Goal: Task Accomplishment & Management: Use online tool/utility

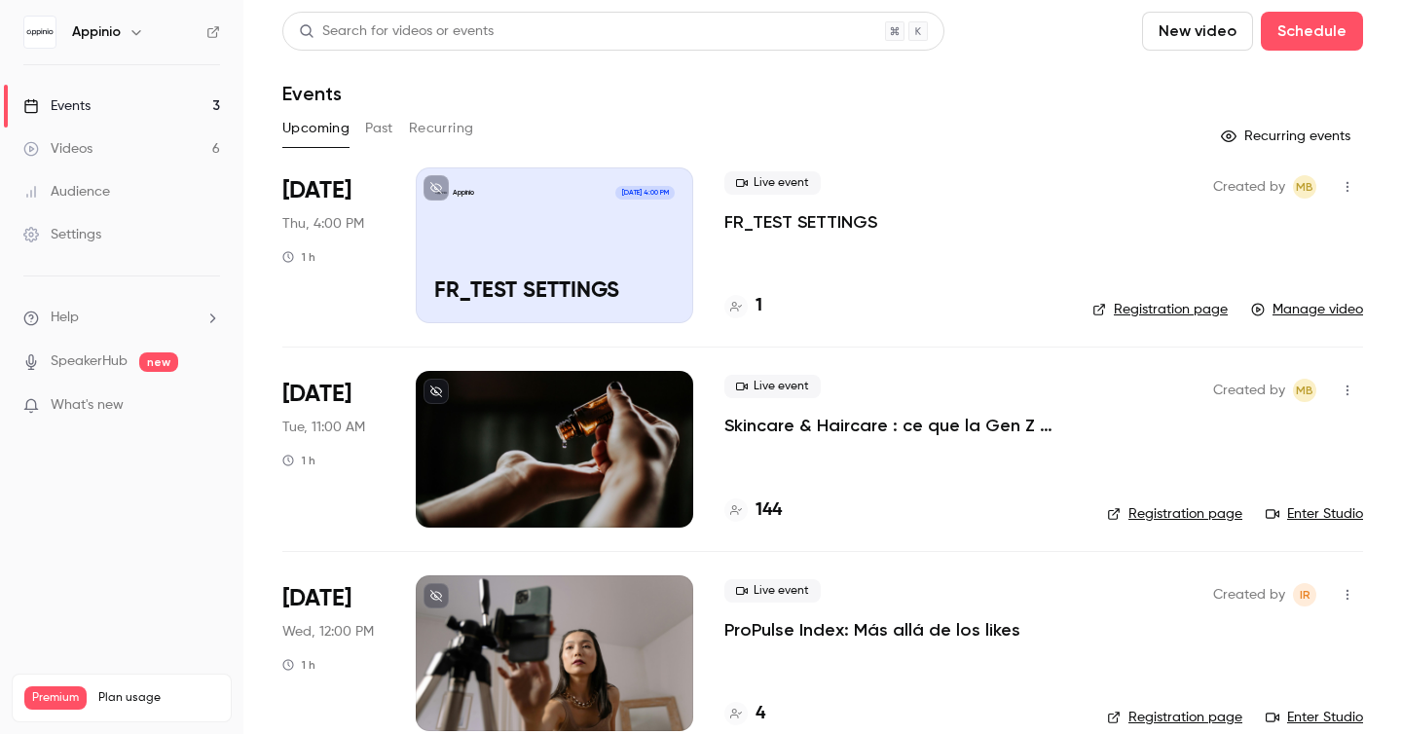
click at [558, 266] on div "Appinio Sep 4, 4:00 PM FR_TEST SETTINGS" at bounding box center [555, 245] width 278 height 156
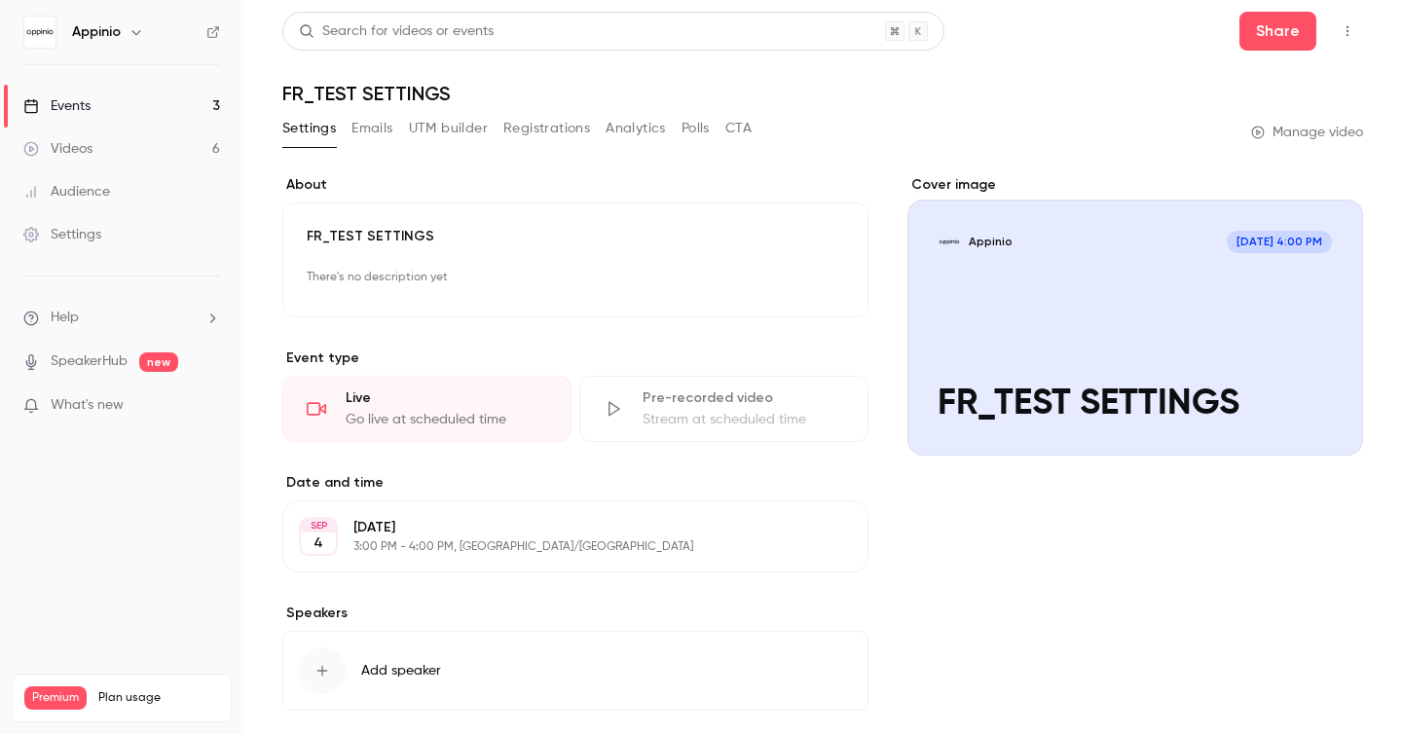
click at [1352, 28] on icon "button" at bounding box center [1348, 31] width 16 height 14
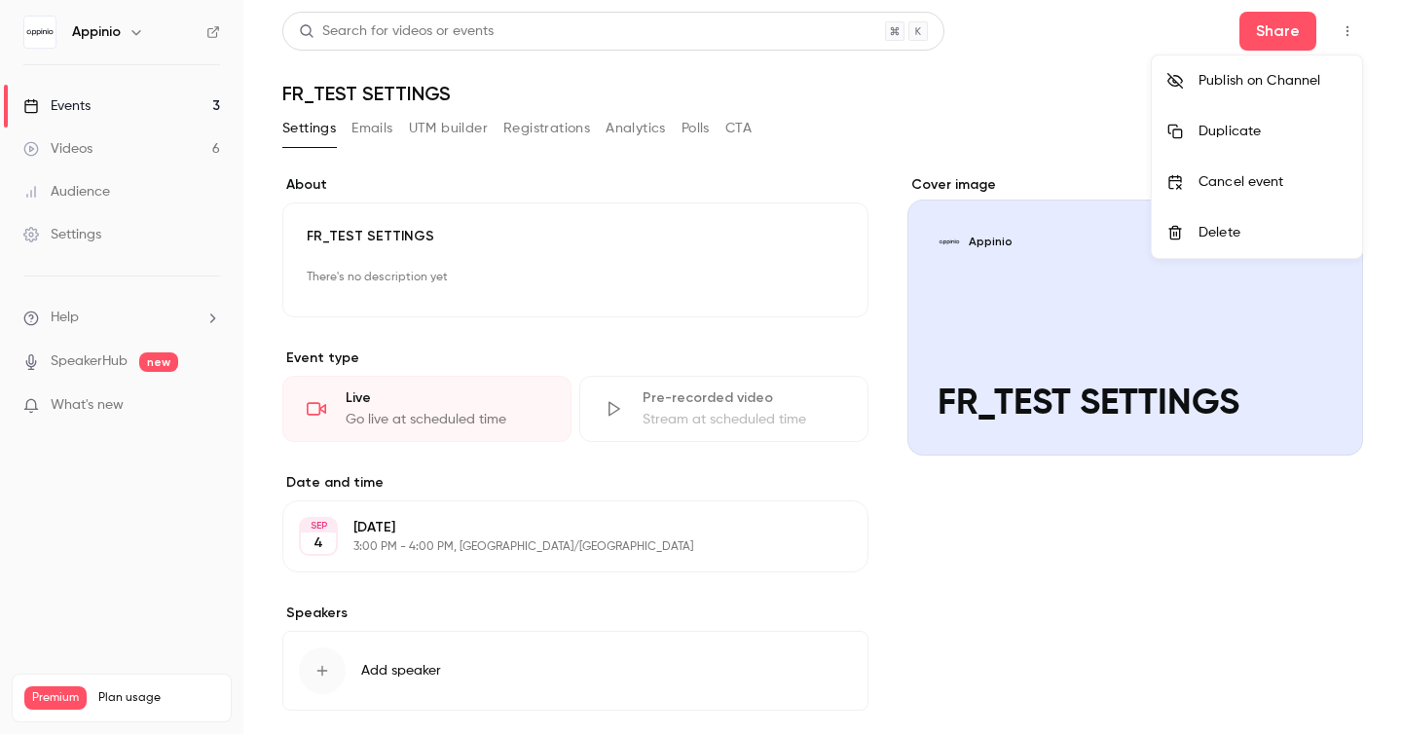
click at [1352, 28] on div at bounding box center [701, 367] width 1402 height 734
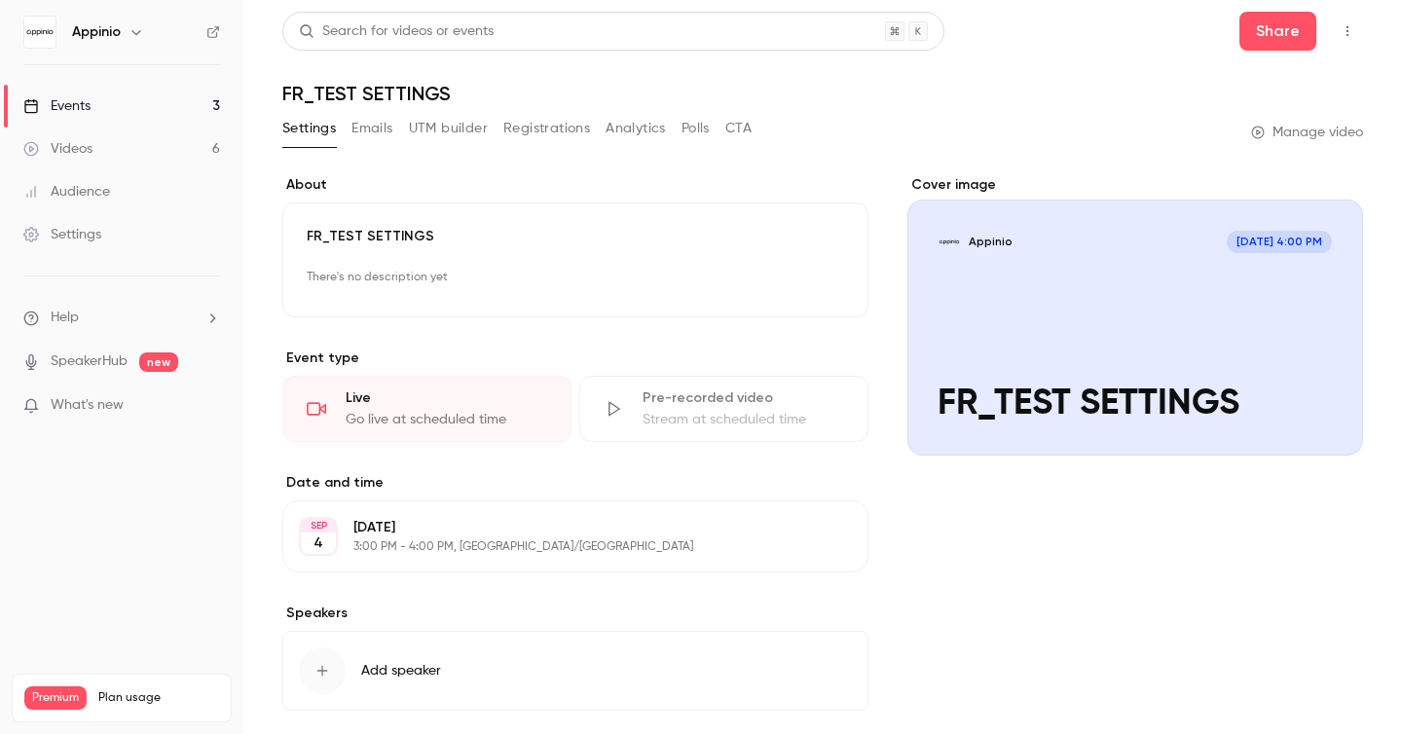
click at [1356, 30] on button "button" at bounding box center [1347, 31] width 31 height 31
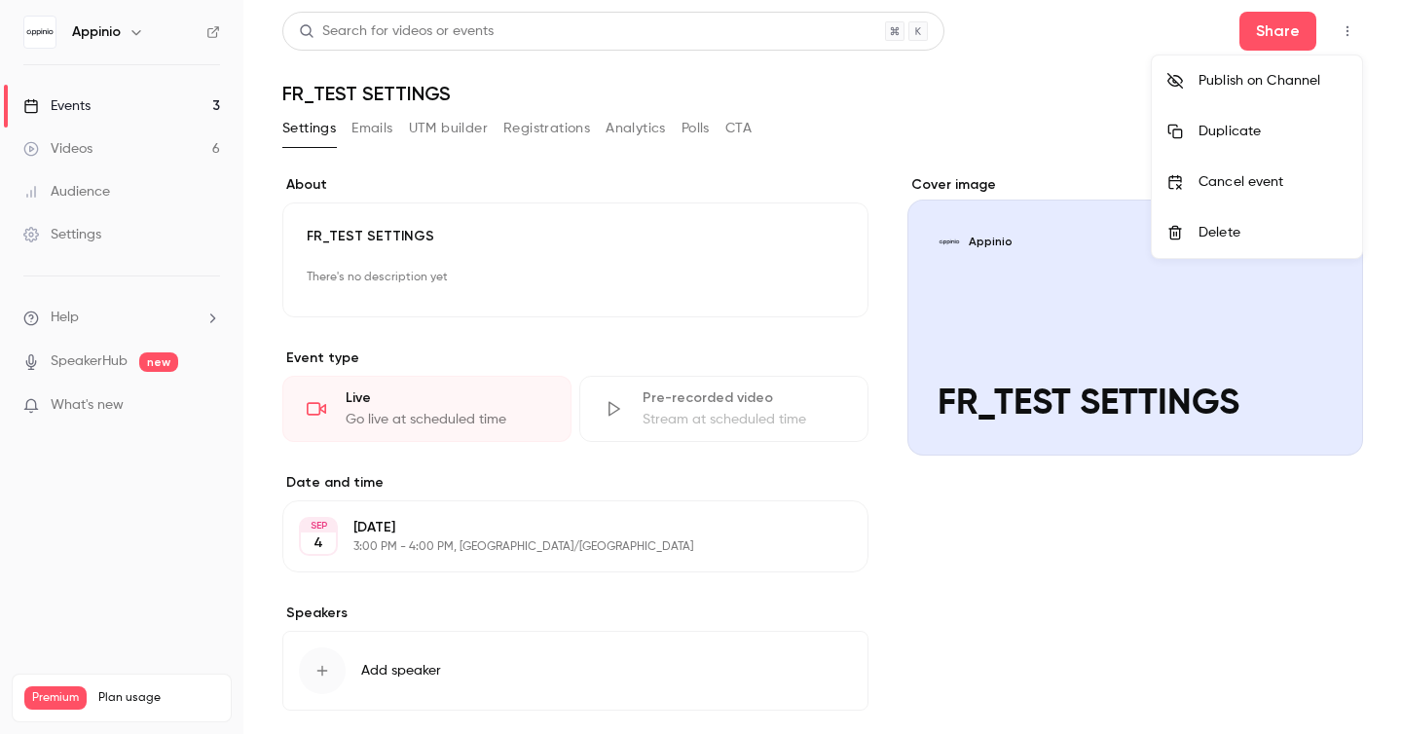
click at [1278, 134] on div "Duplicate" at bounding box center [1273, 131] width 148 height 19
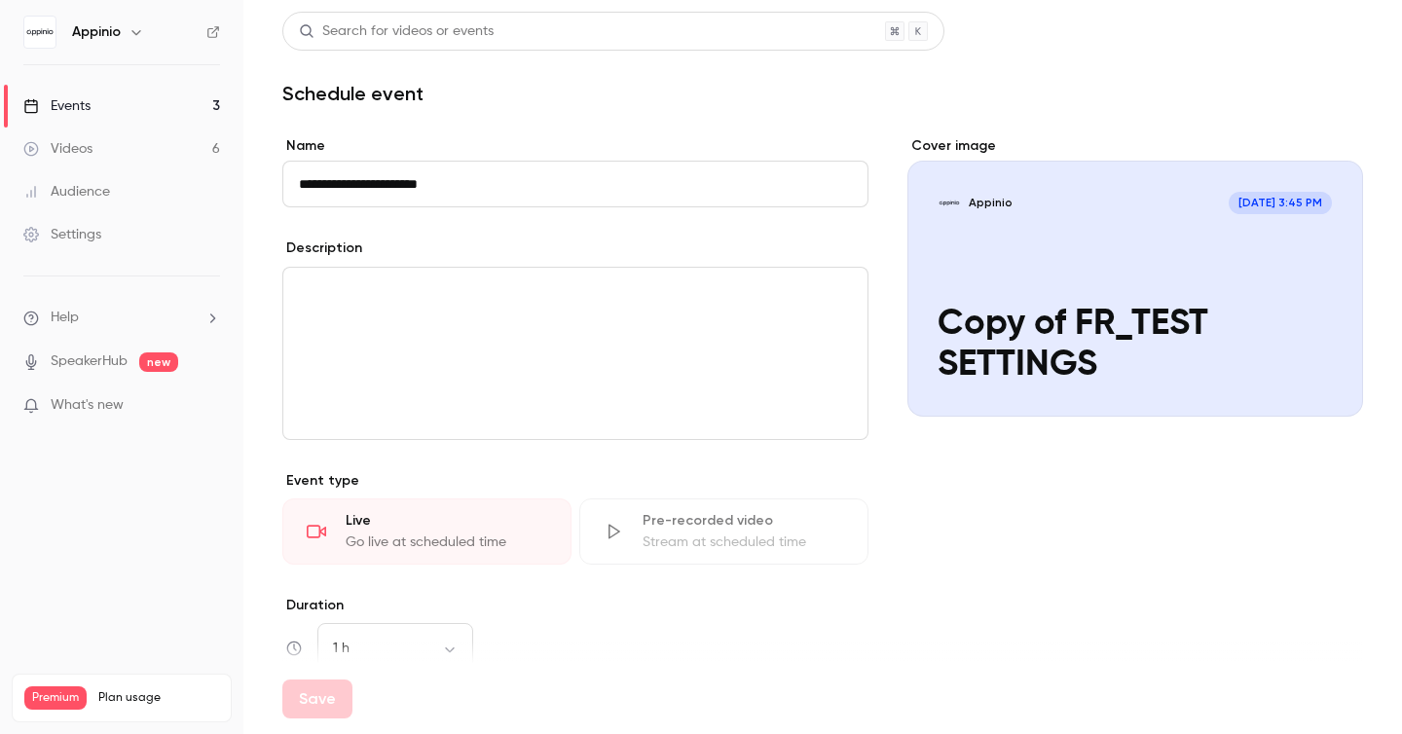
click at [533, 190] on input "**********" at bounding box center [575, 184] width 586 height 47
click at [454, 381] on div "editor" at bounding box center [575, 353] width 584 height 171
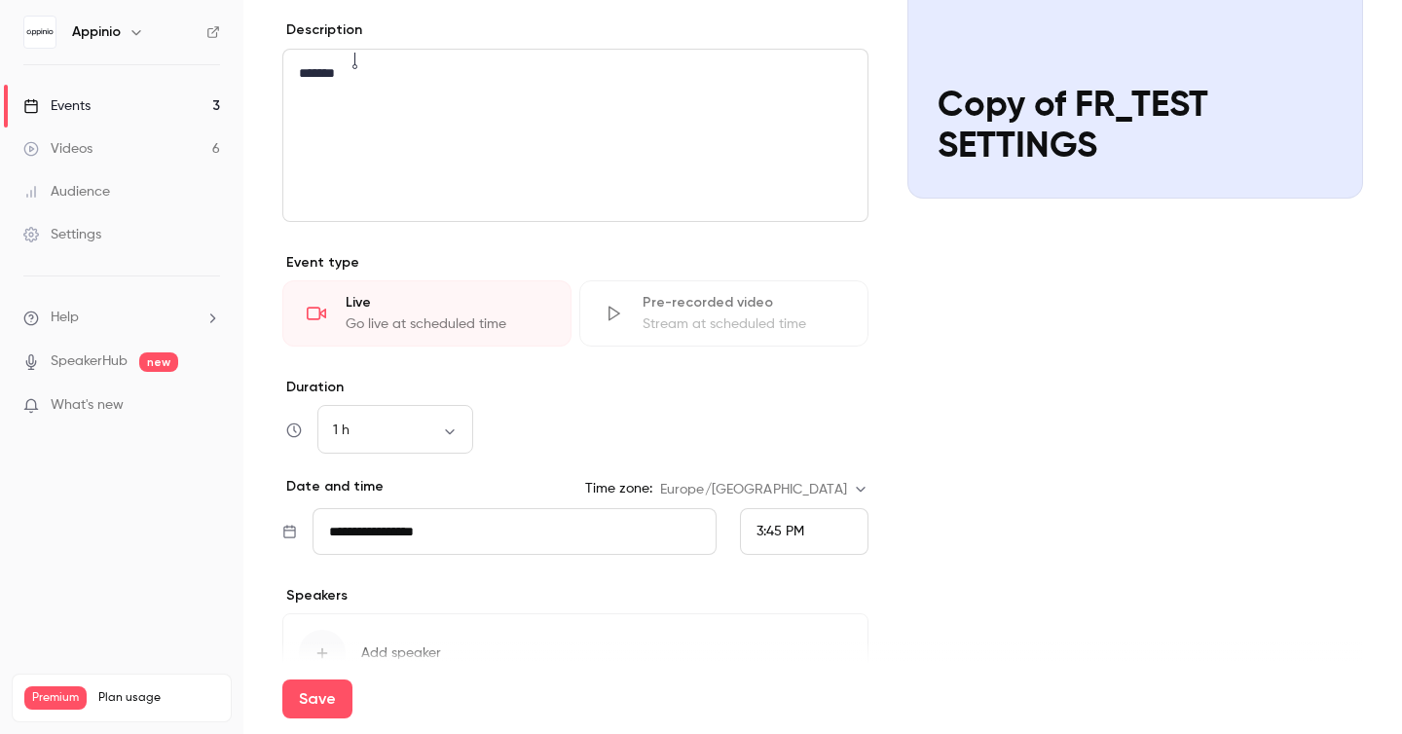
scroll to position [235, 0]
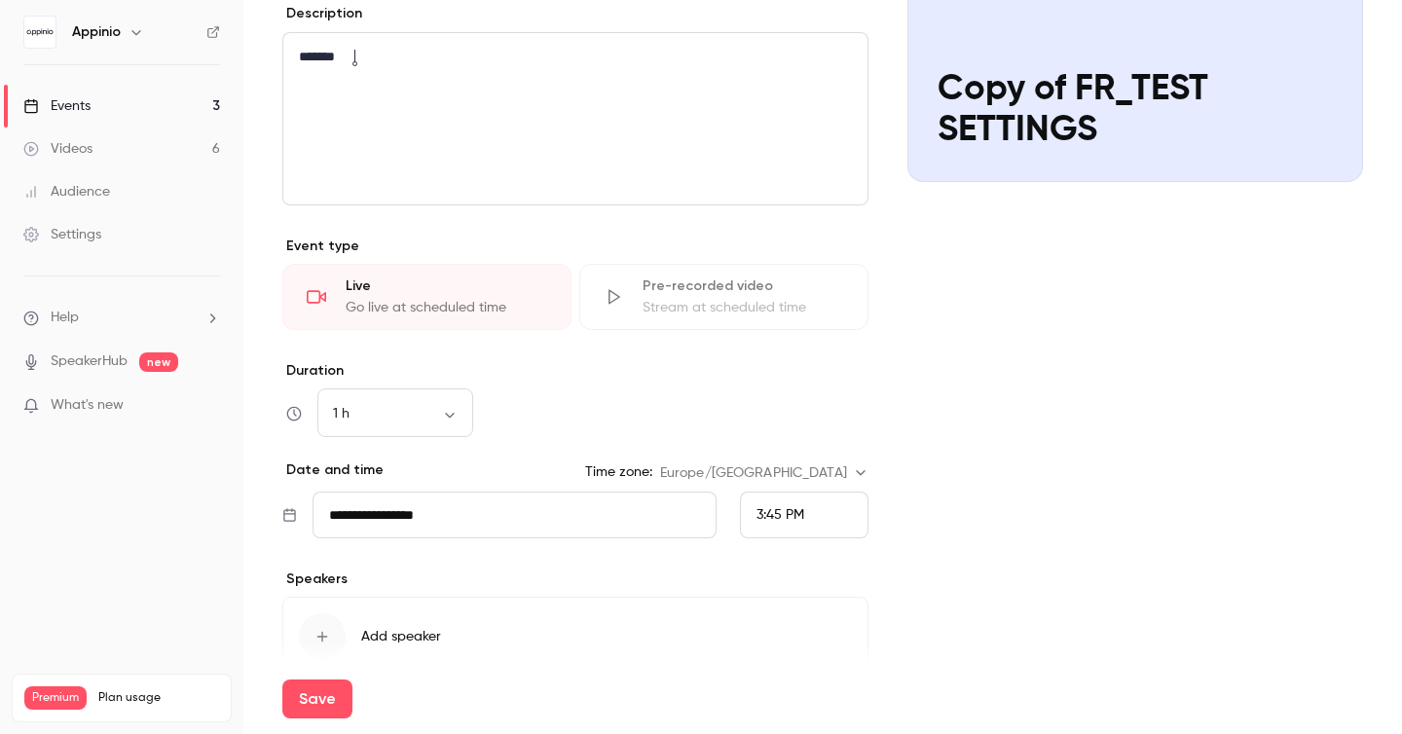
click at [576, 513] on input "**********" at bounding box center [515, 515] width 404 height 47
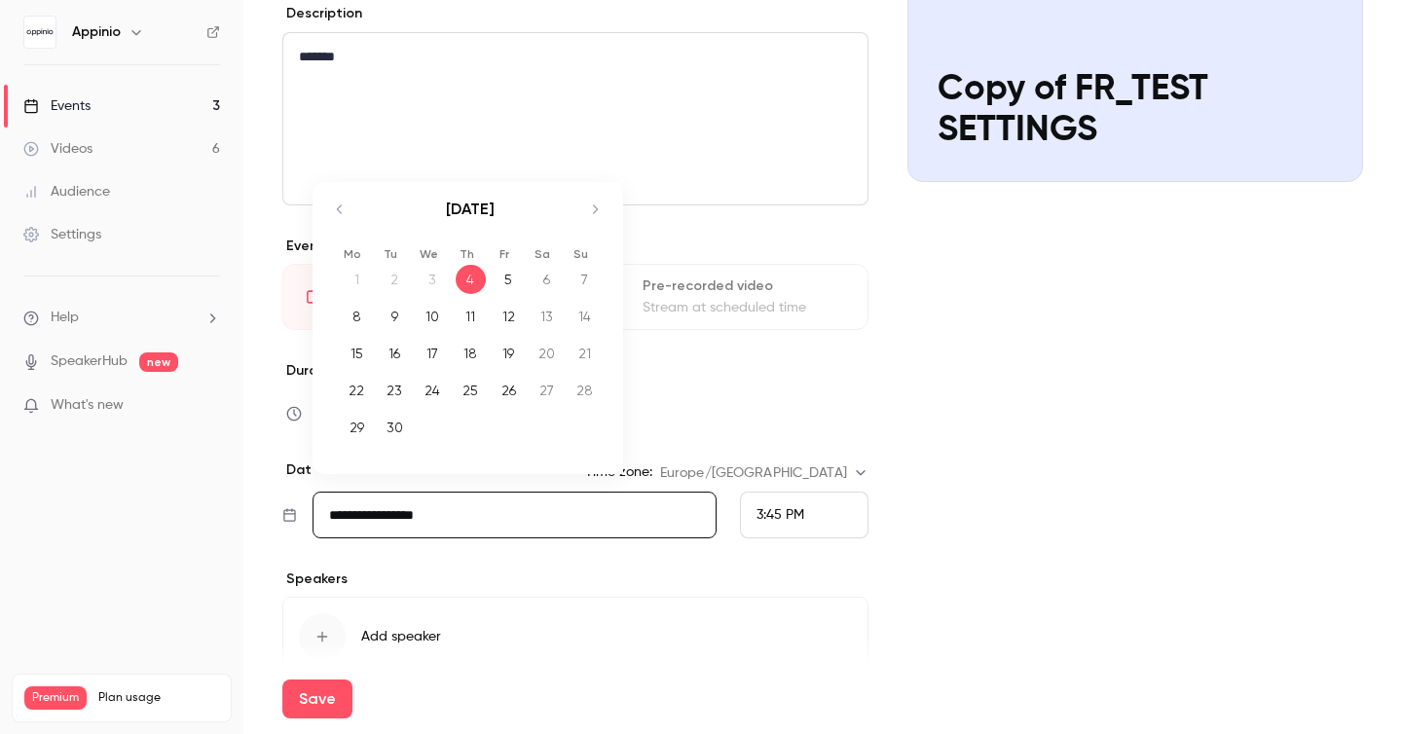
click at [787, 512] on span "3:45 PM" at bounding box center [781, 515] width 48 height 14
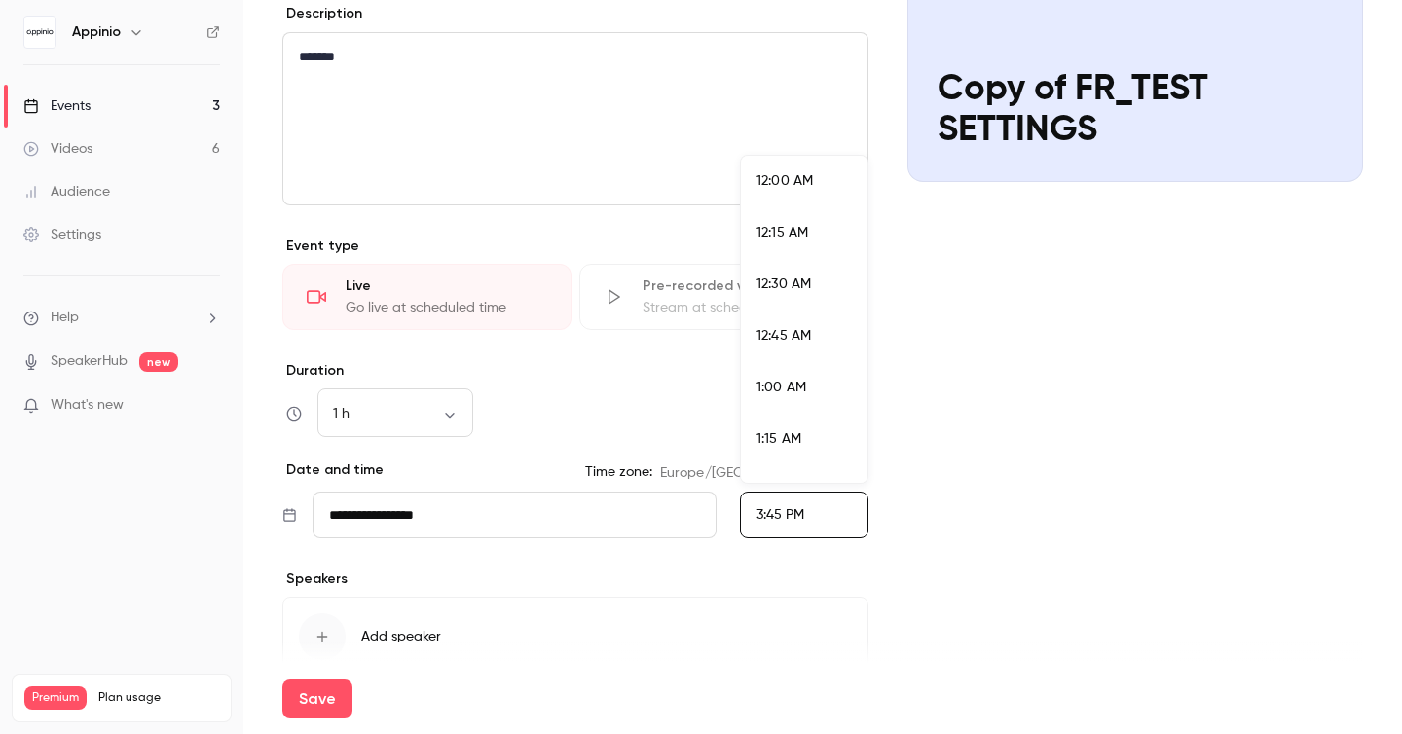
scroll to position [3113, 0]
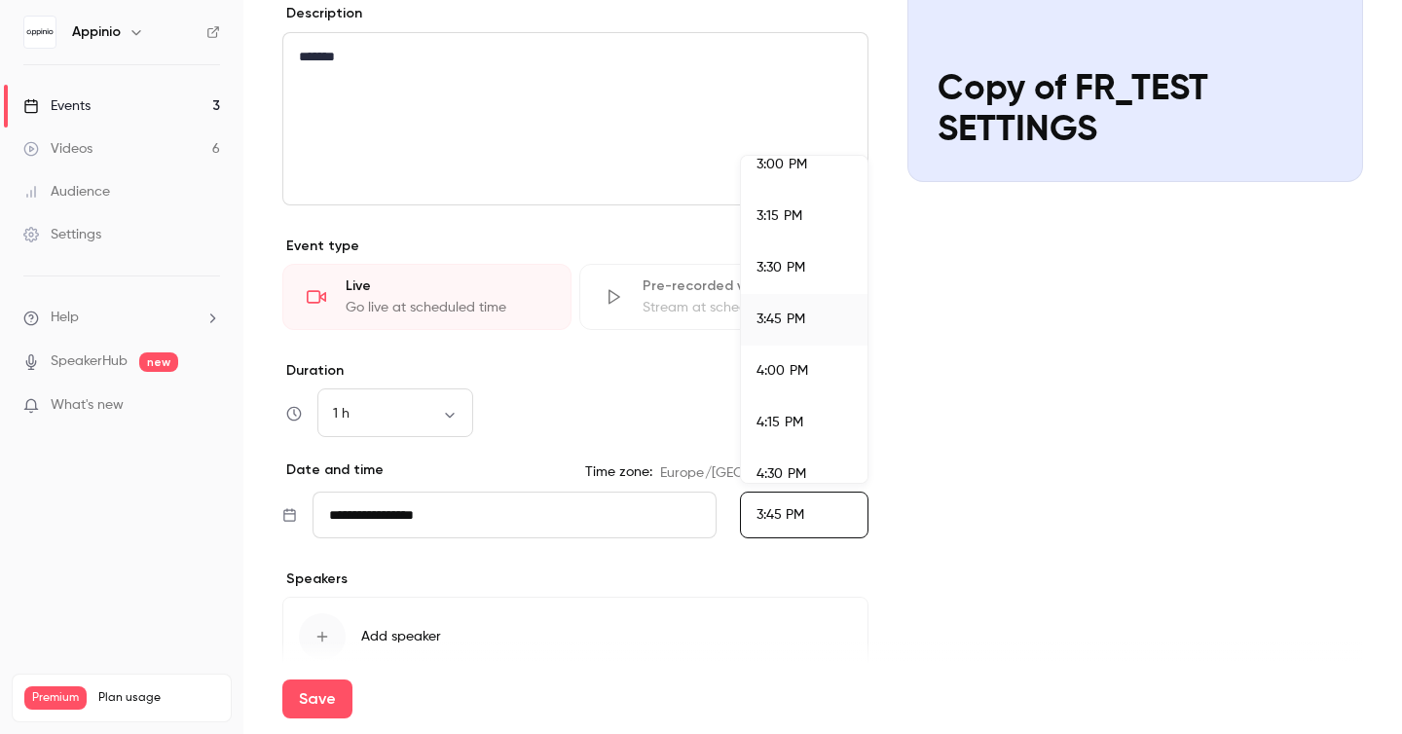
click at [816, 407] on li "4:15 PM" at bounding box center [804, 423] width 127 height 52
click at [601, 415] on div "1 h ** ​" at bounding box center [575, 413] width 586 height 47
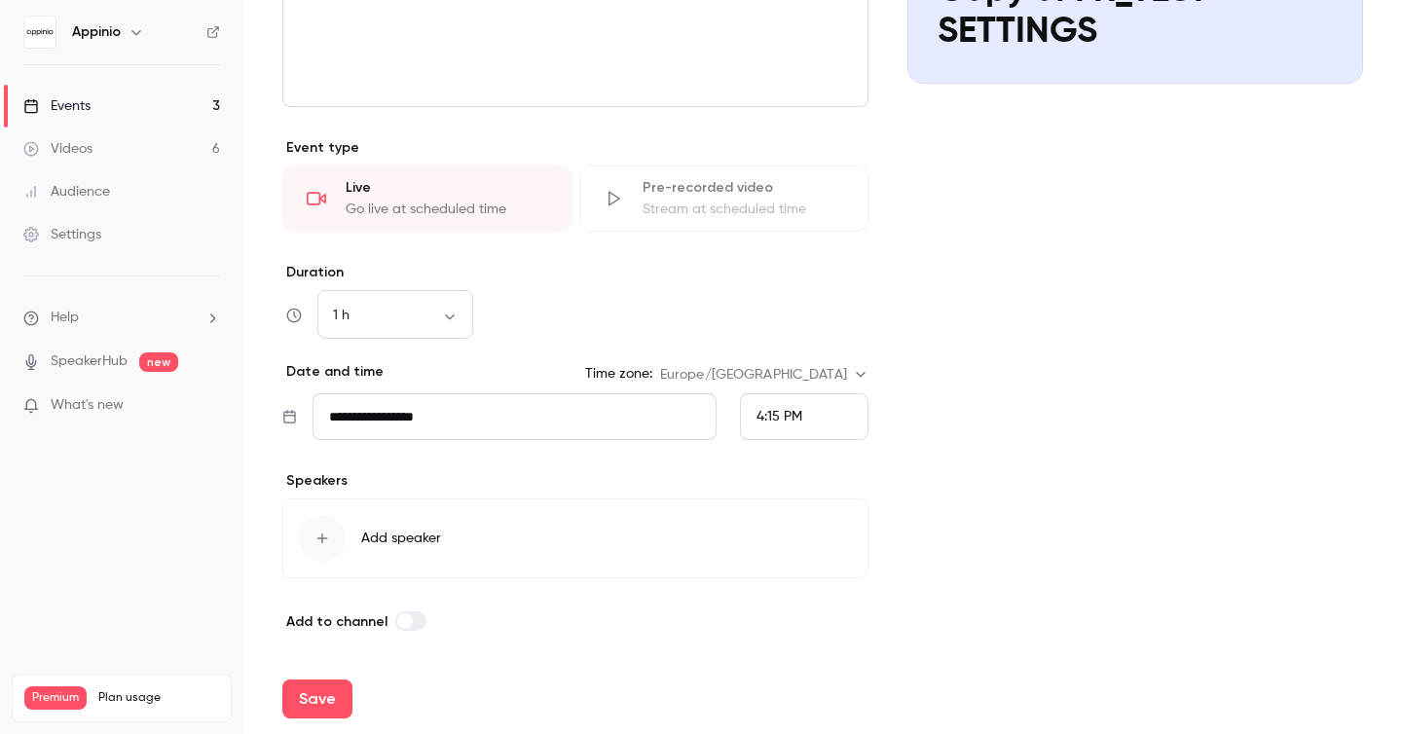
click at [447, 530] on button "Add speaker" at bounding box center [575, 539] width 586 height 80
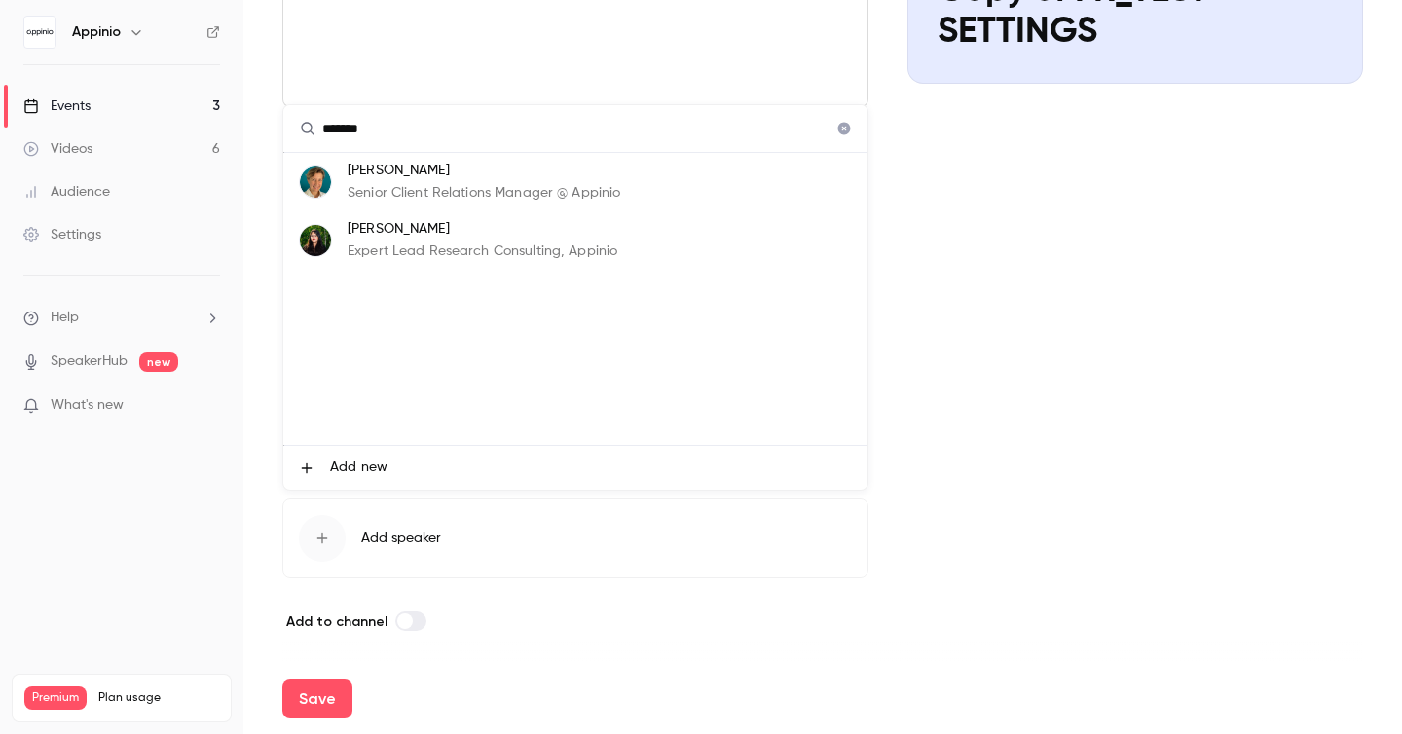
type input "*******"
click at [507, 178] on p "Valérie Rager-Brossard" at bounding box center [484, 171] width 273 height 20
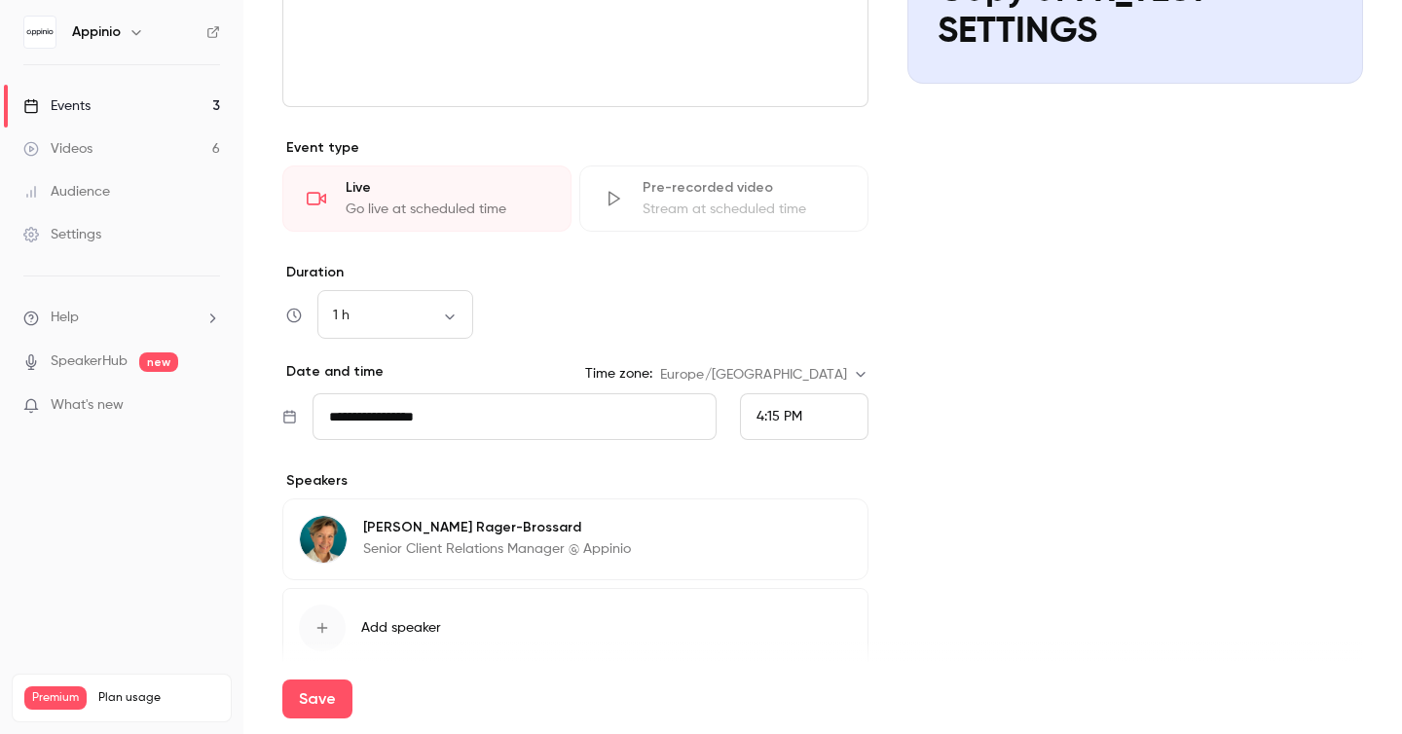
click at [574, 627] on button "Add speaker" at bounding box center [575, 628] width 586 height 80
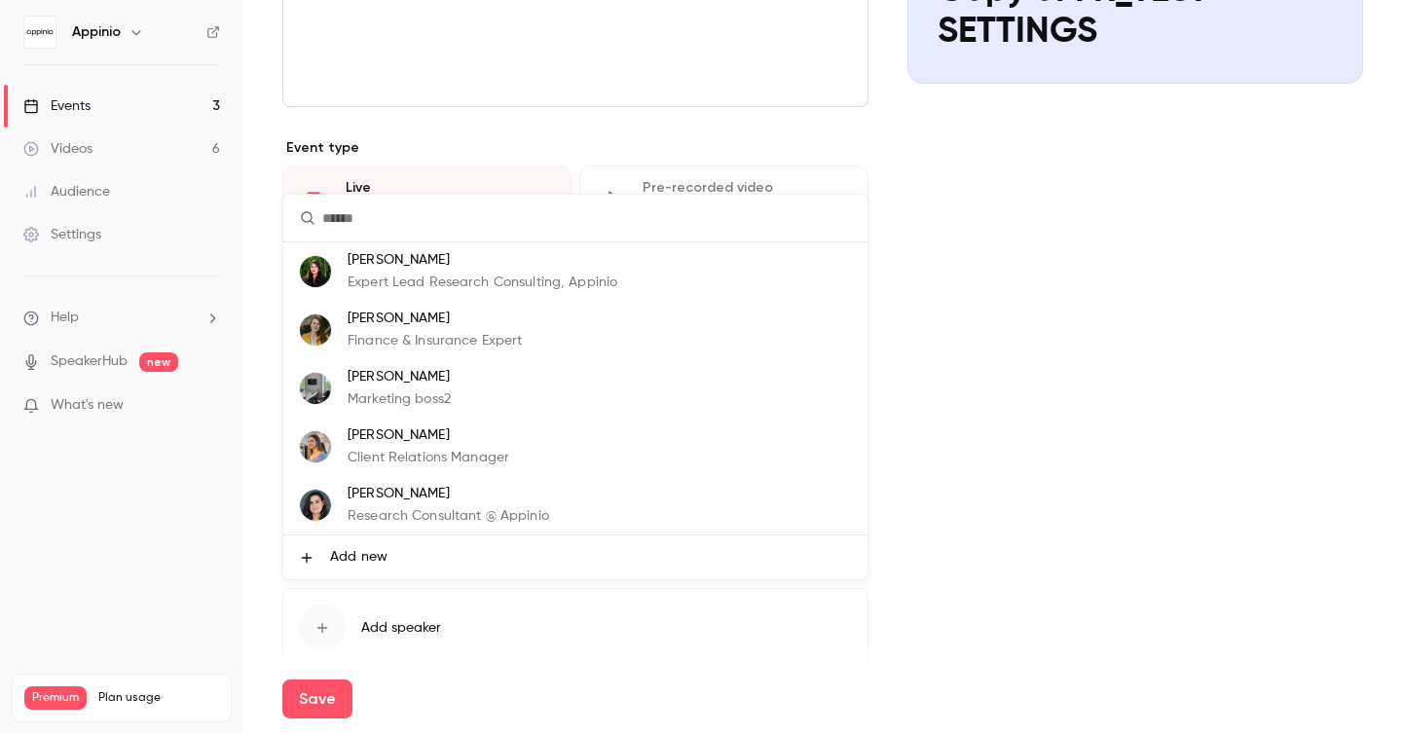
click at [516, 509] on p "Research Consultant @ Appinio" at bounding box center [449, 516] width 202 height 20
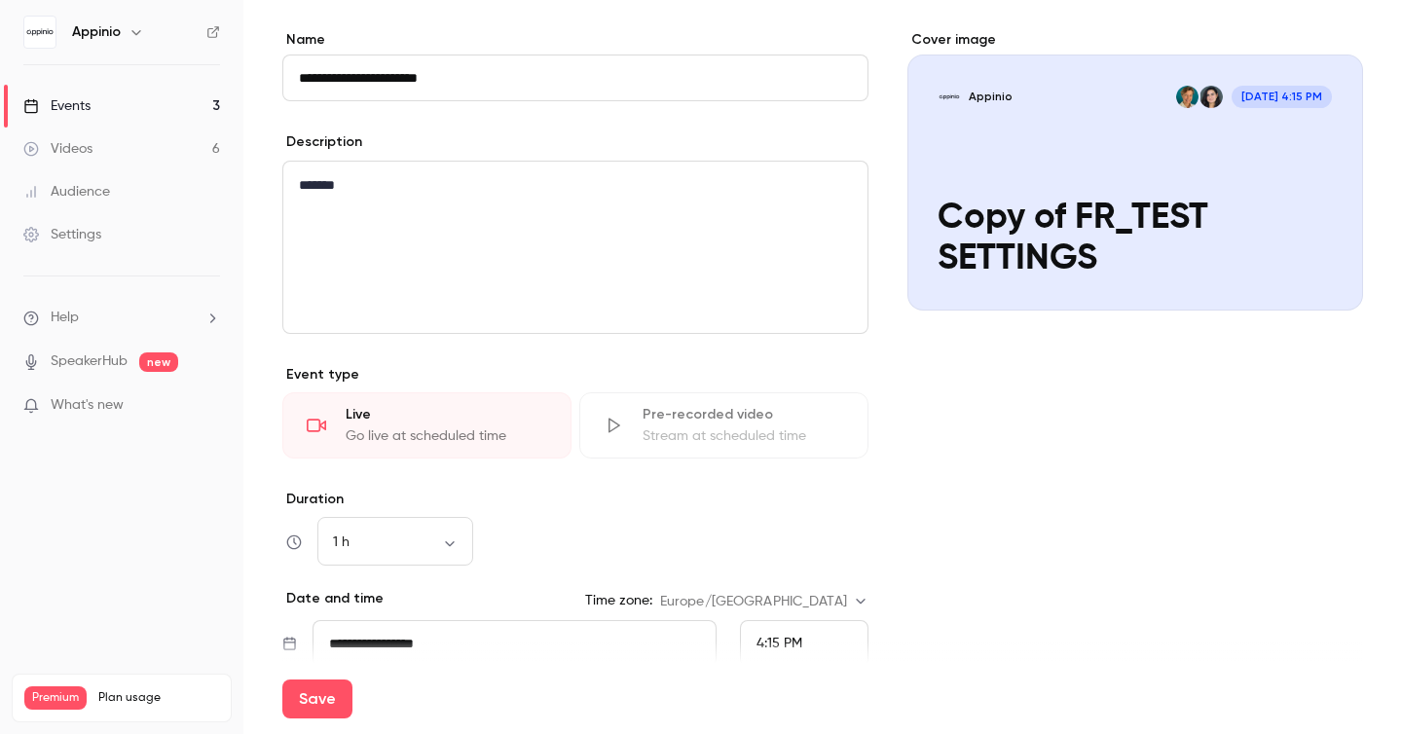
scroll to position [0, 0]
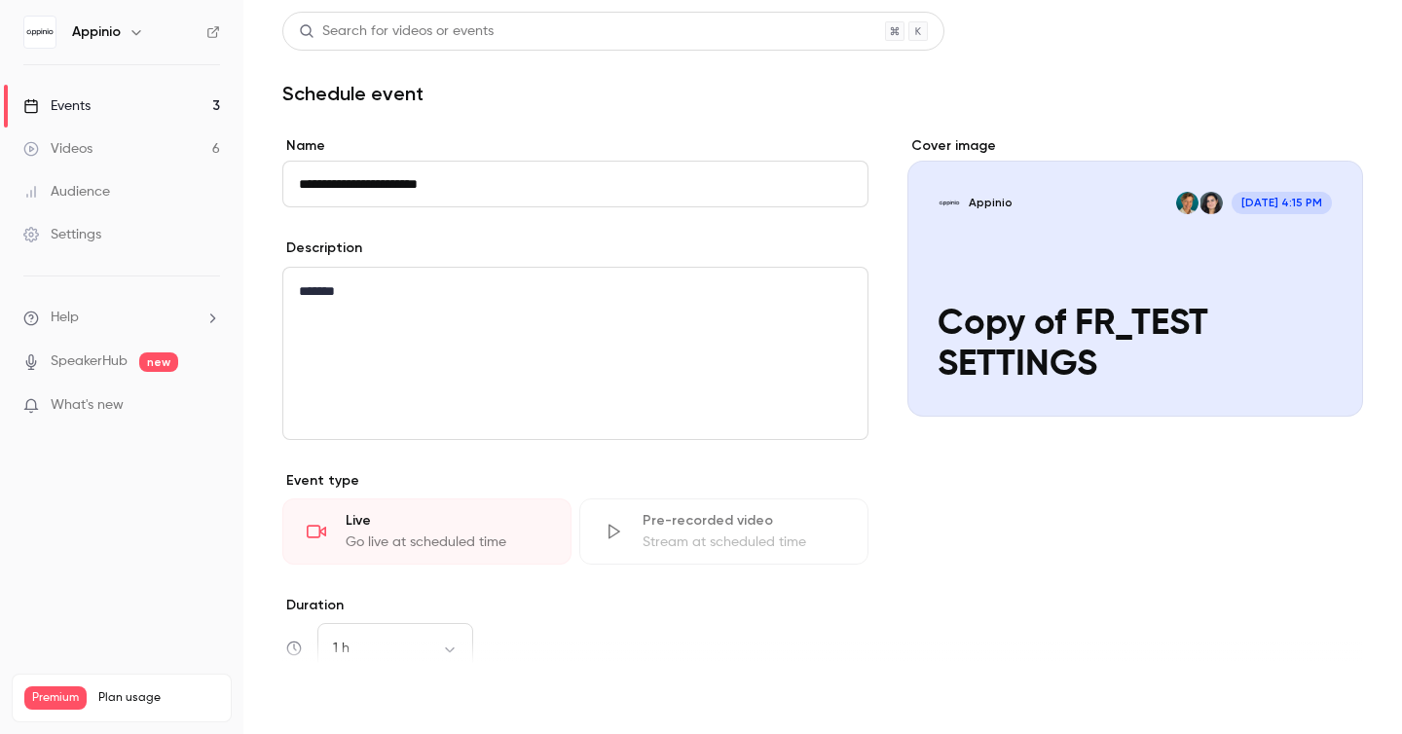
click at [326, 702] on button "Save" at bounding box center [317, 699] width 70 height 39
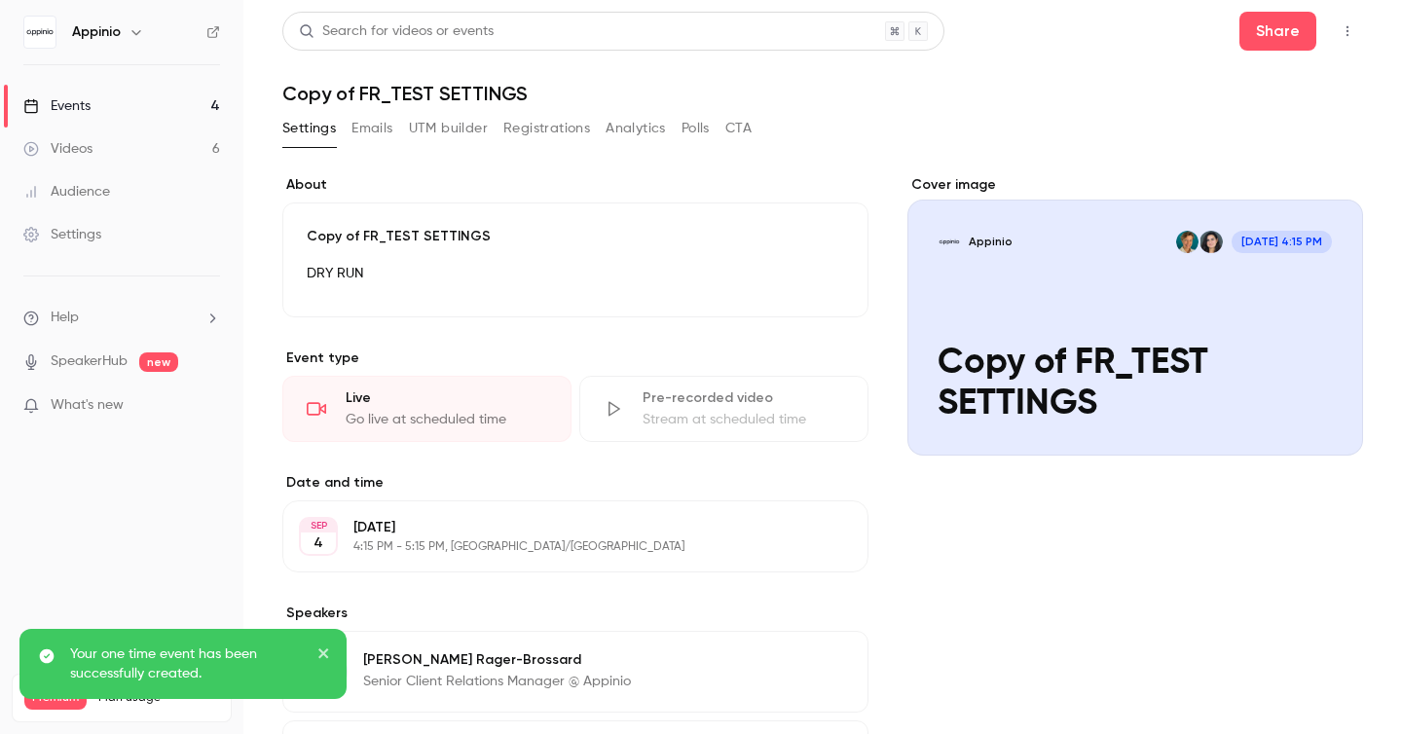
click at [1342, 28] on icon "button" at bounding box center [1348, 31] width 16 height 14
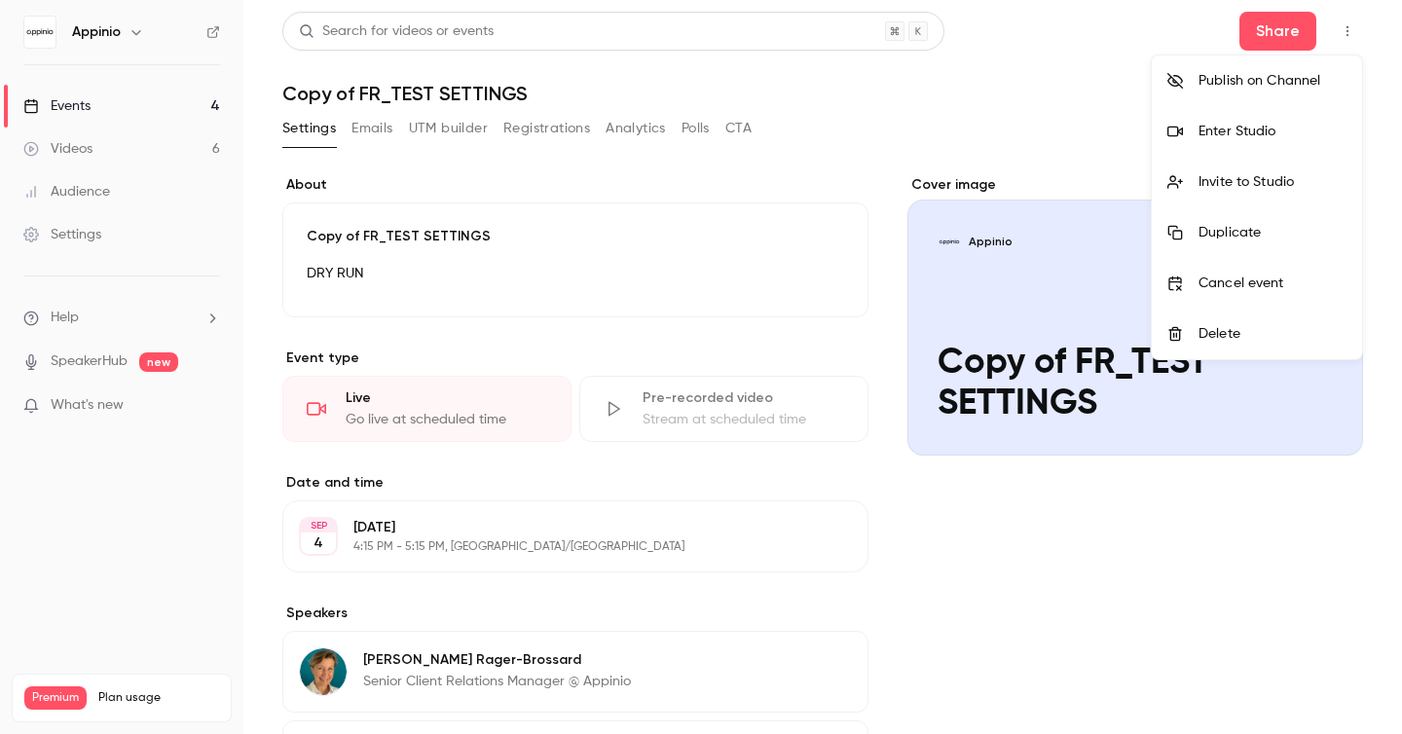
click at [1253, 187] on div "Invite to Studio" at bounding box center [1273, 181] width 148 height 19
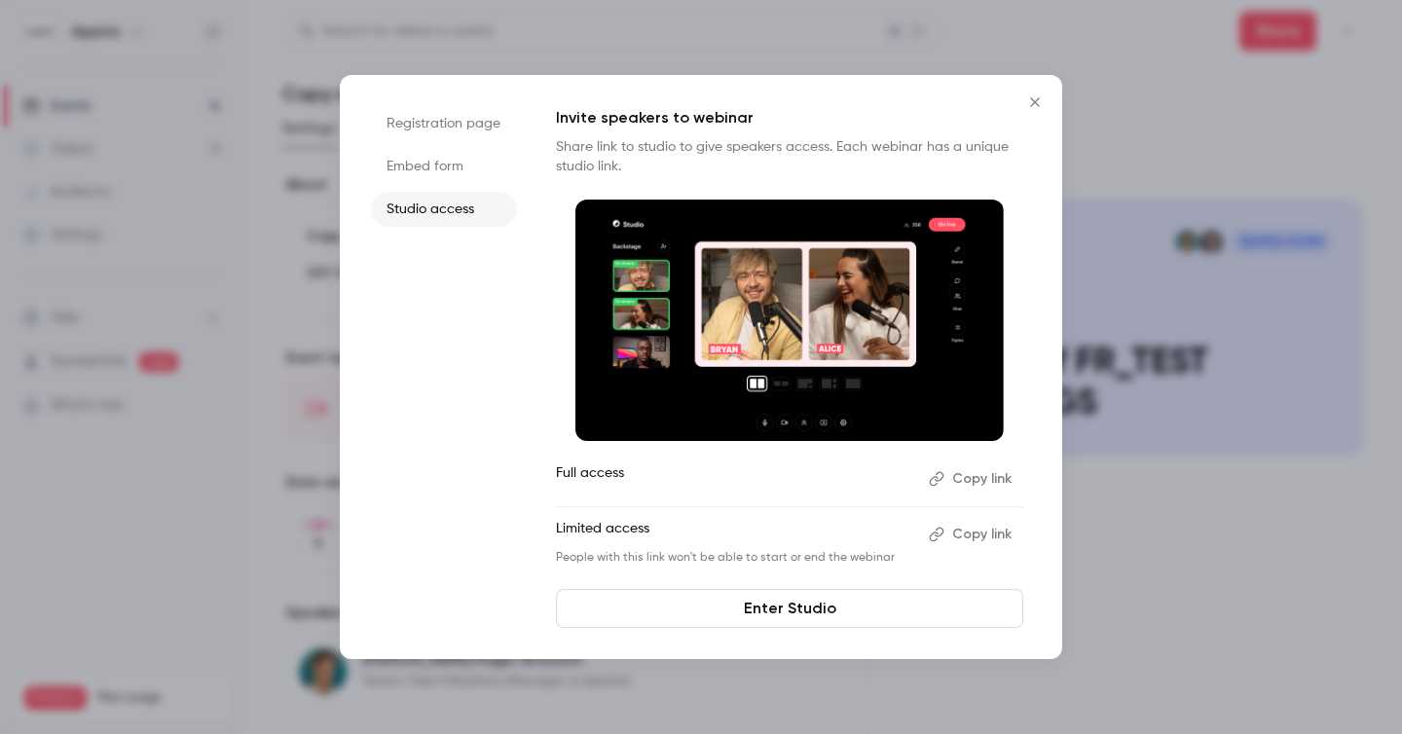
click at [1037, 100] on icon "Close" at bounding box center [1034, 101] width 9 height 9
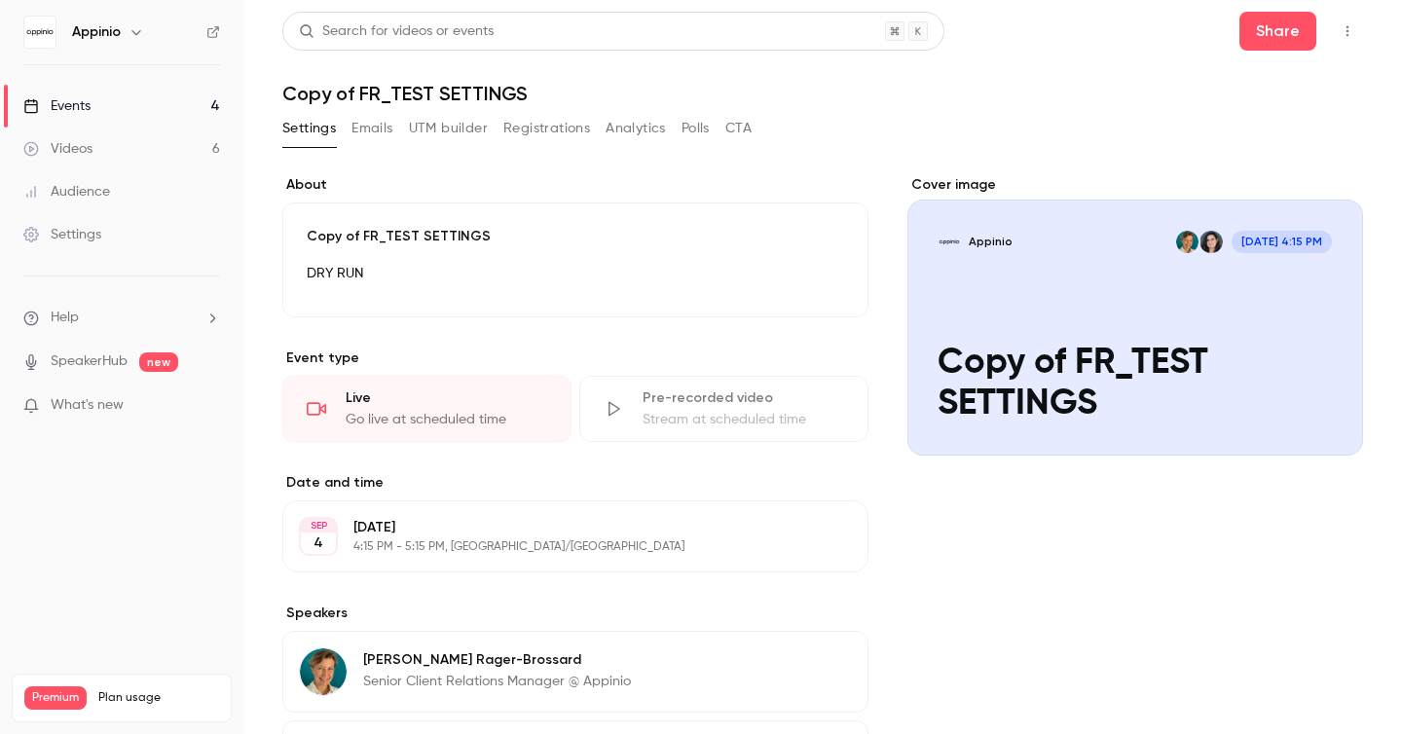
click at [1354, 35] on icon "button" at bounding box center [1348, 31] width 16 height 14
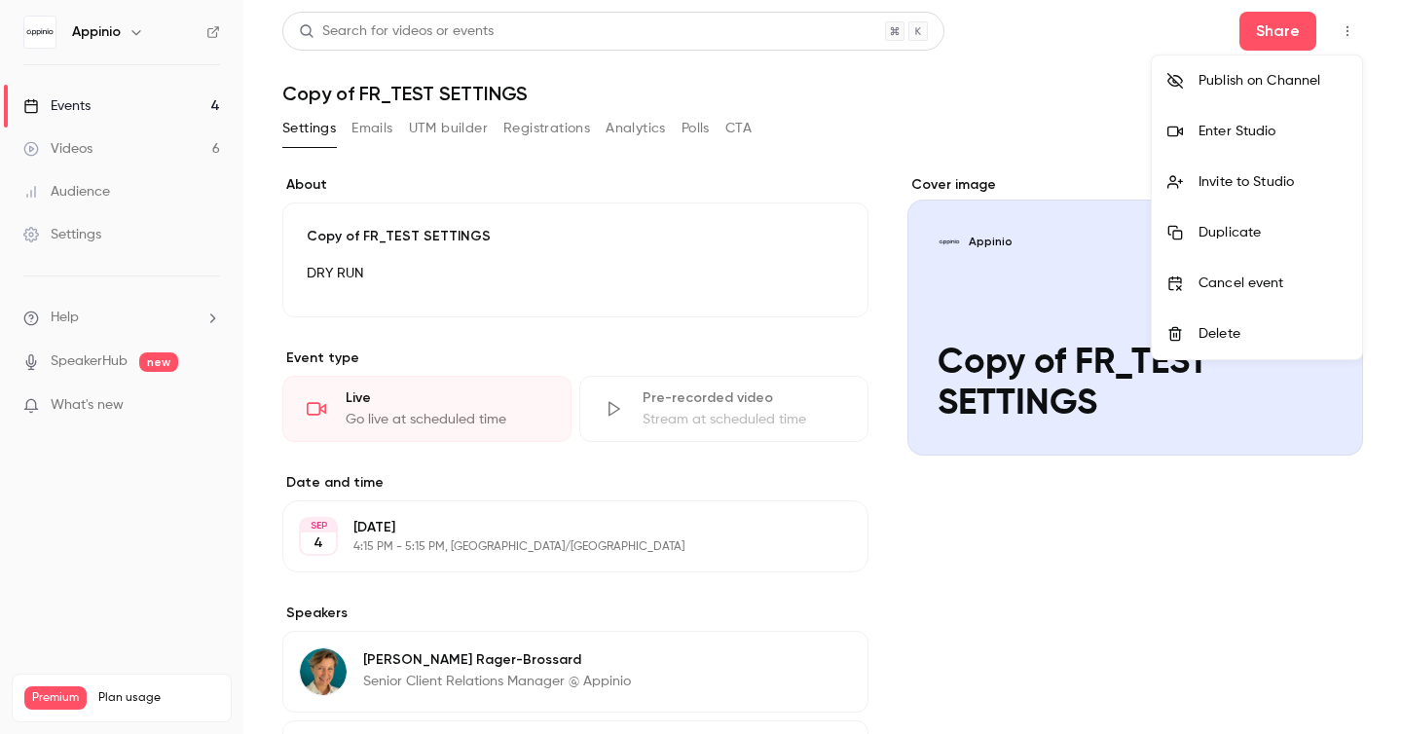
click at [970, 89] on div at bounding box center [701, 367] width 1402 height 734
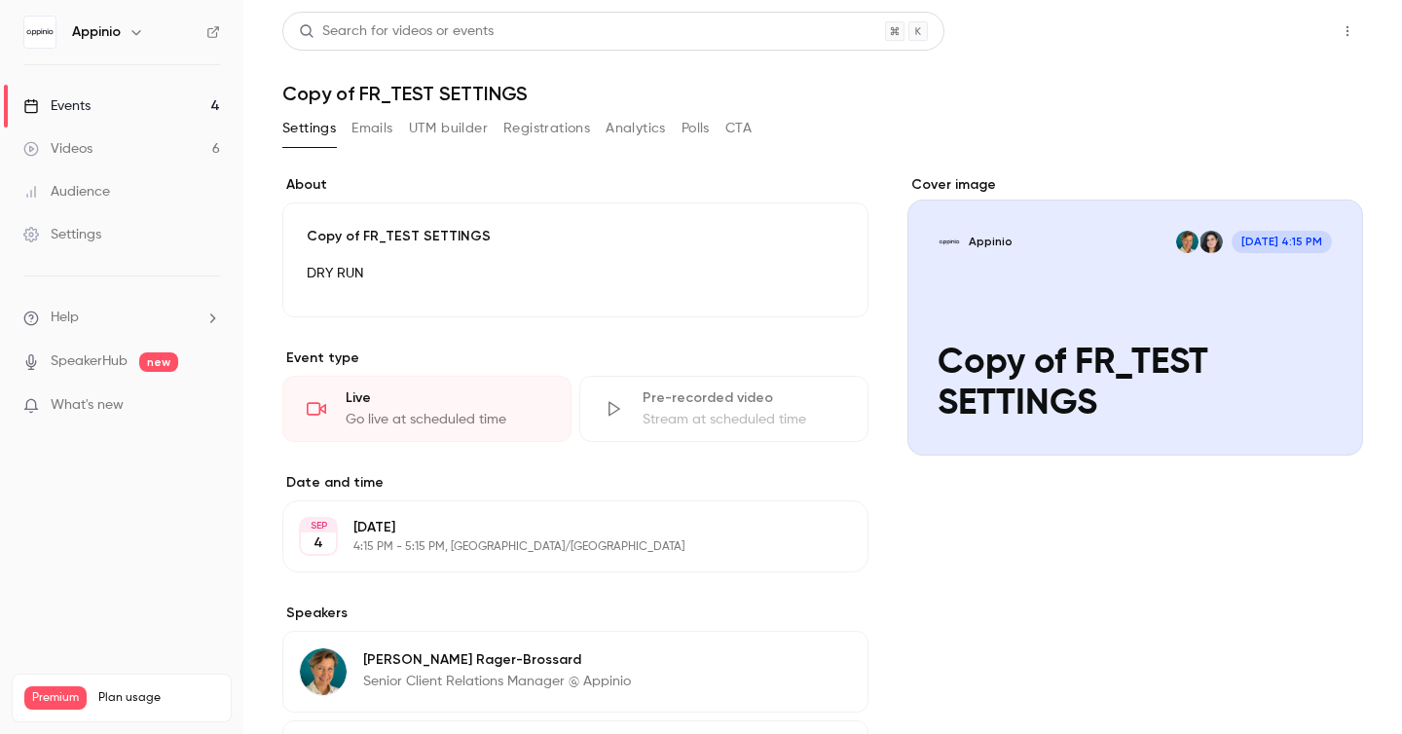
click at [1273, 38] on button "Share" at bounding box center [1278, 31] width 77 height 39
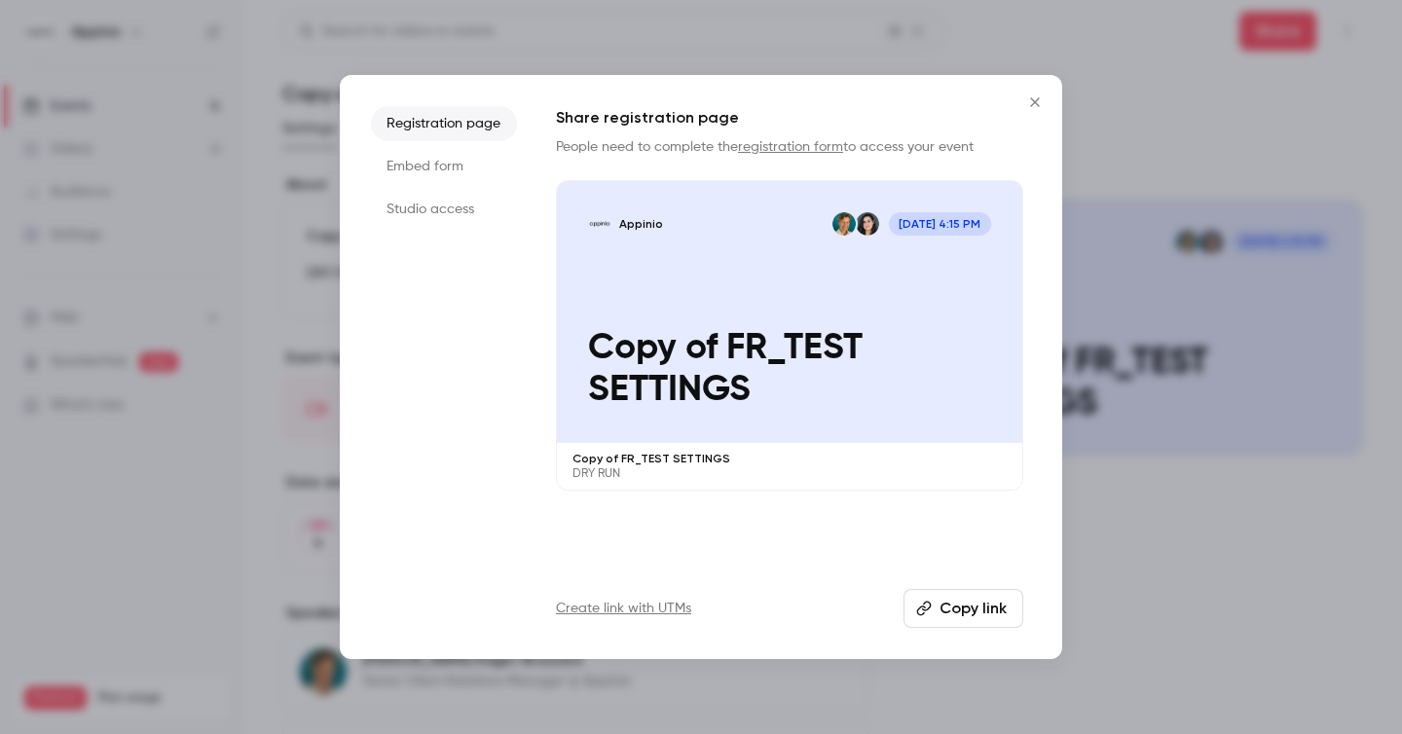
click at [971, 611] on button "Copy link" at bounding box center [964, 608] width 120 height 39
click at [1035, 102] on icon "Close" at bounding box center [1034, 101] width 9 height 9
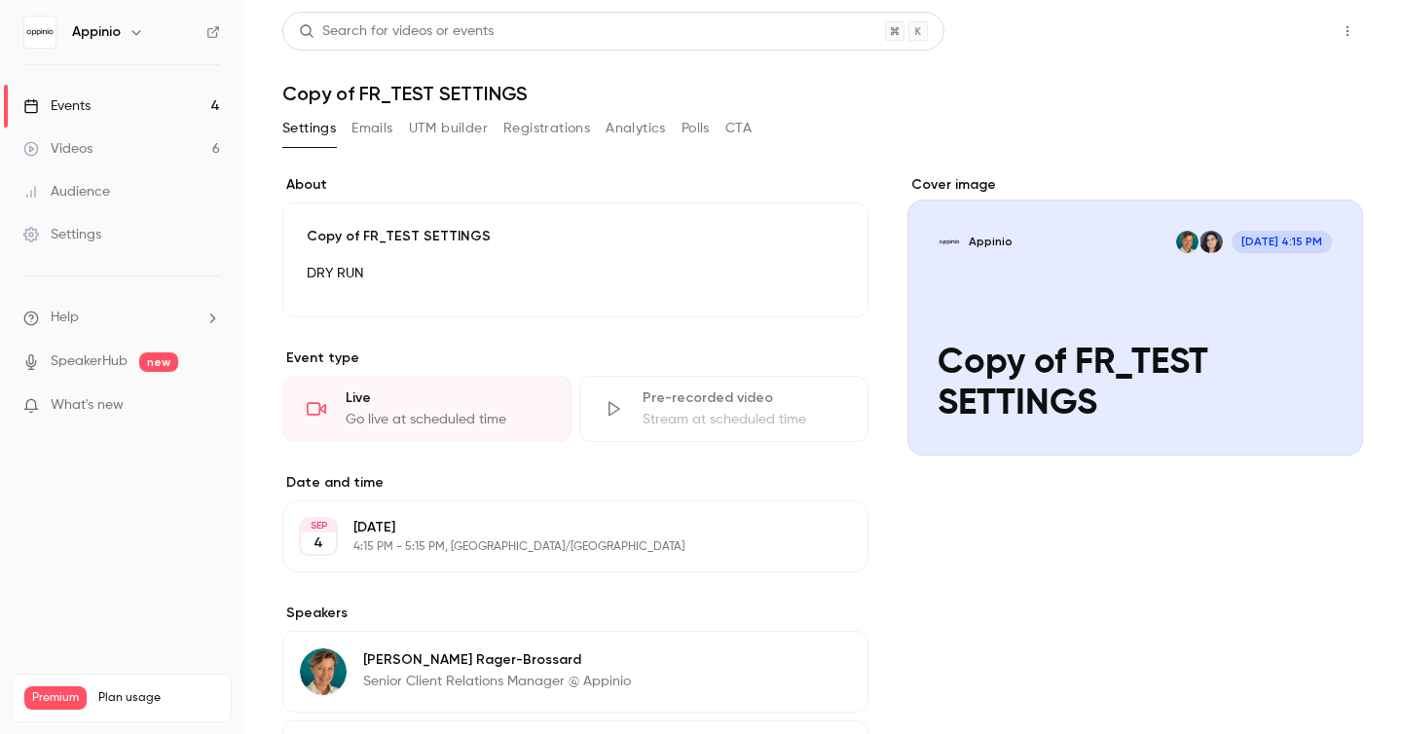
click at [1288, 25] on button "Share" at bounding box center [1278, 31] width 77 height 39
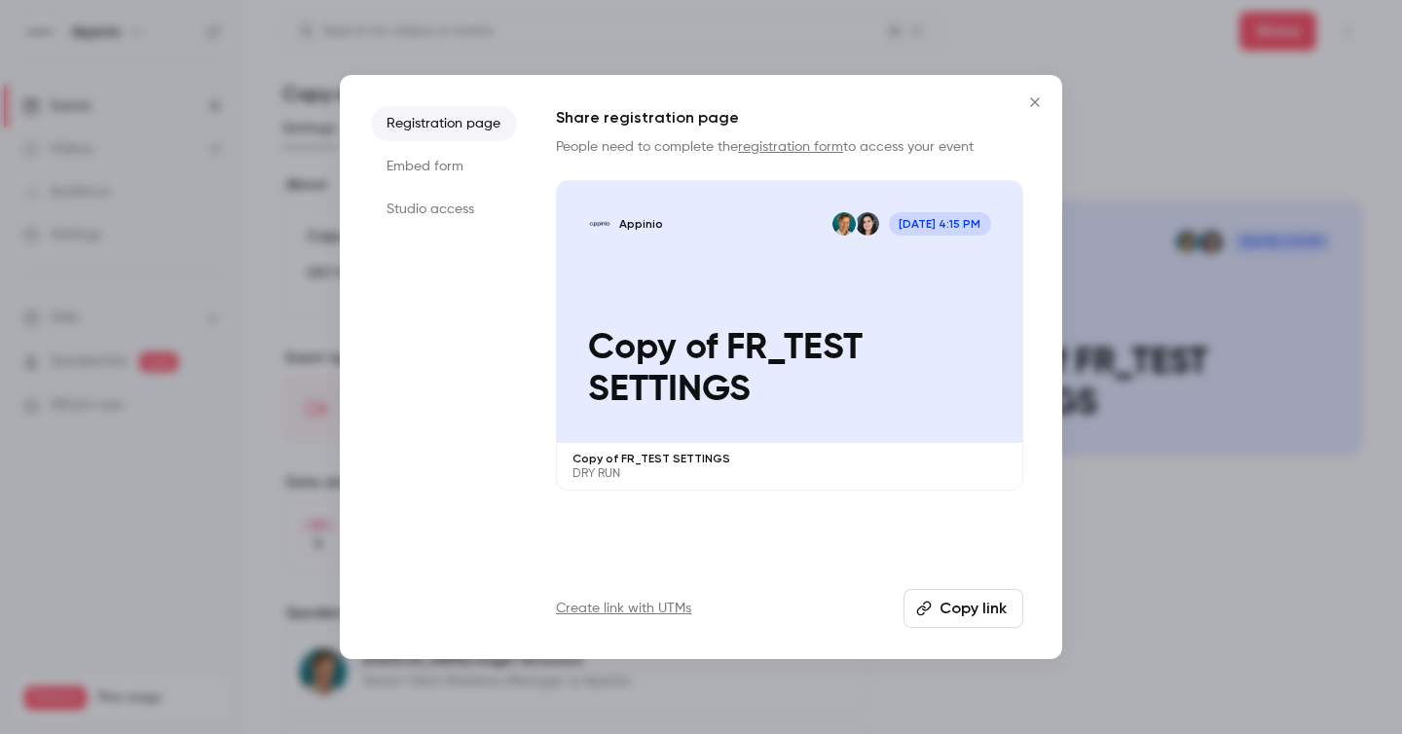
click at [1044, 99] on icon "Close" at bounding box center [1034, 102] width 23 height 16
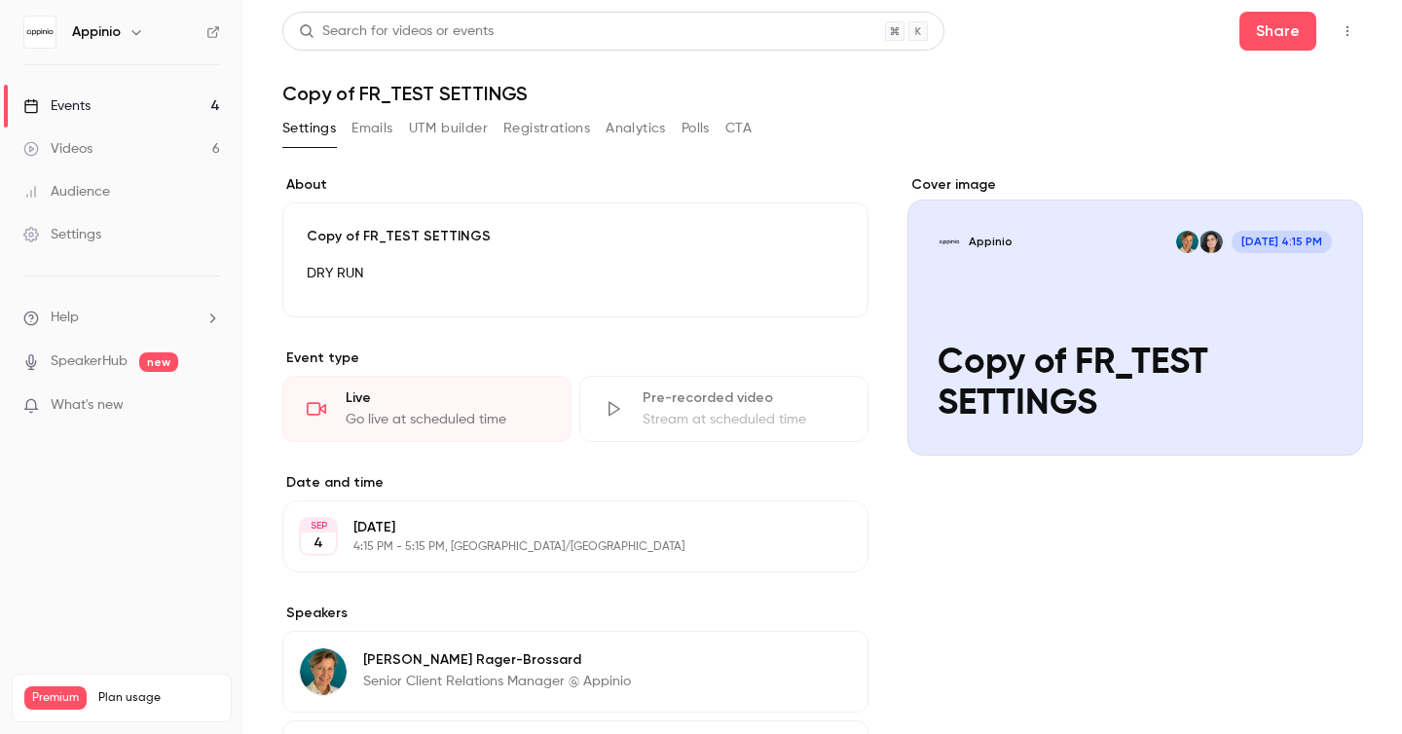
click at [1344, 34] on icon "button" at bounding box center [1348, 31] width 16 height 14
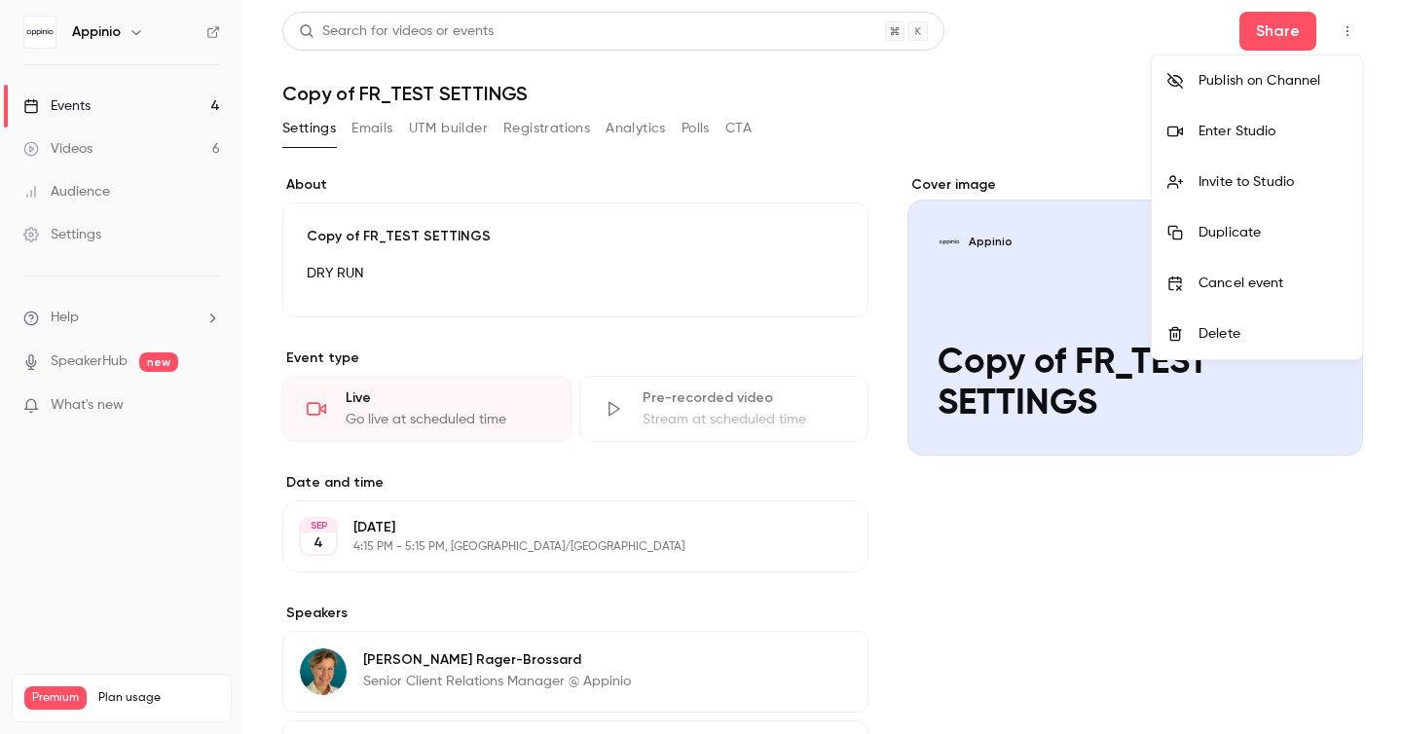
click at [1260, 130] on div "Enter Studio" at bounding box center [1273, 131] width 148 height 19
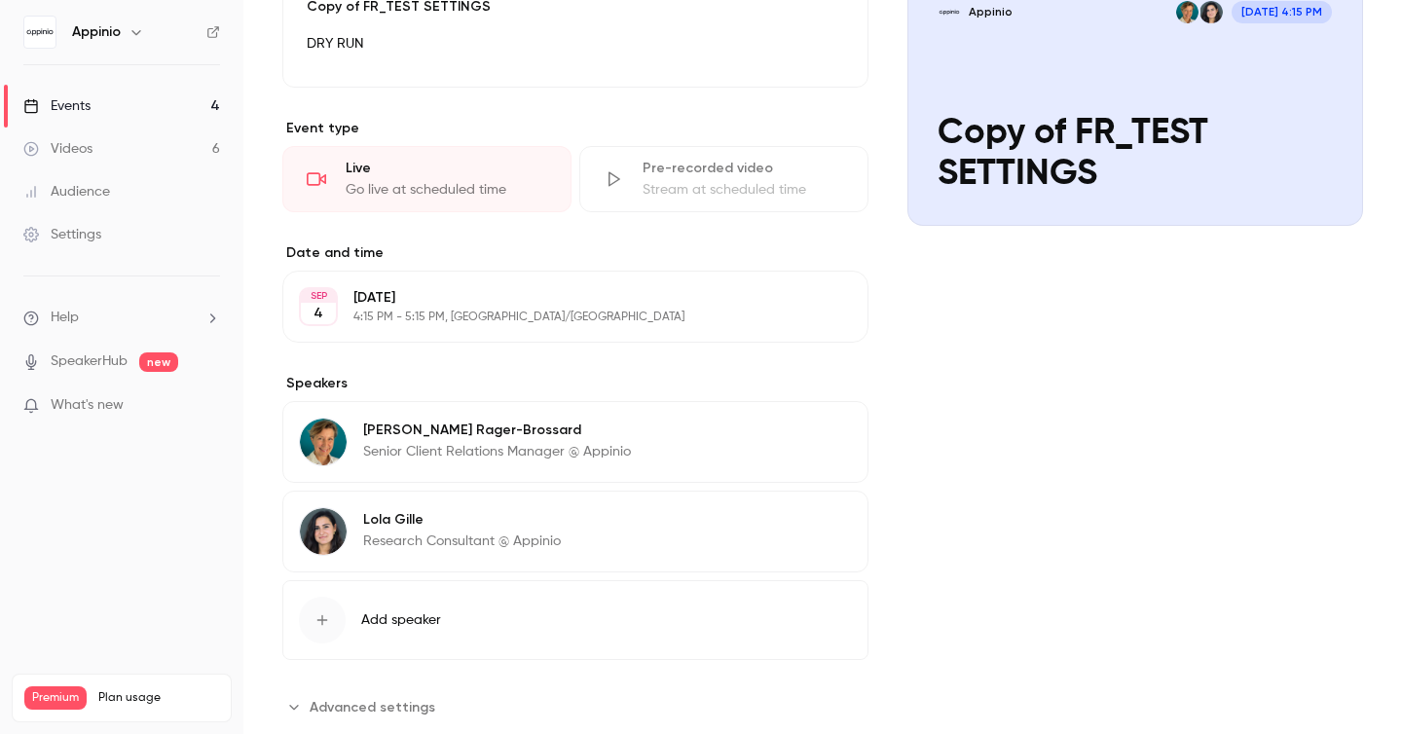
scroll to position [277, 0]
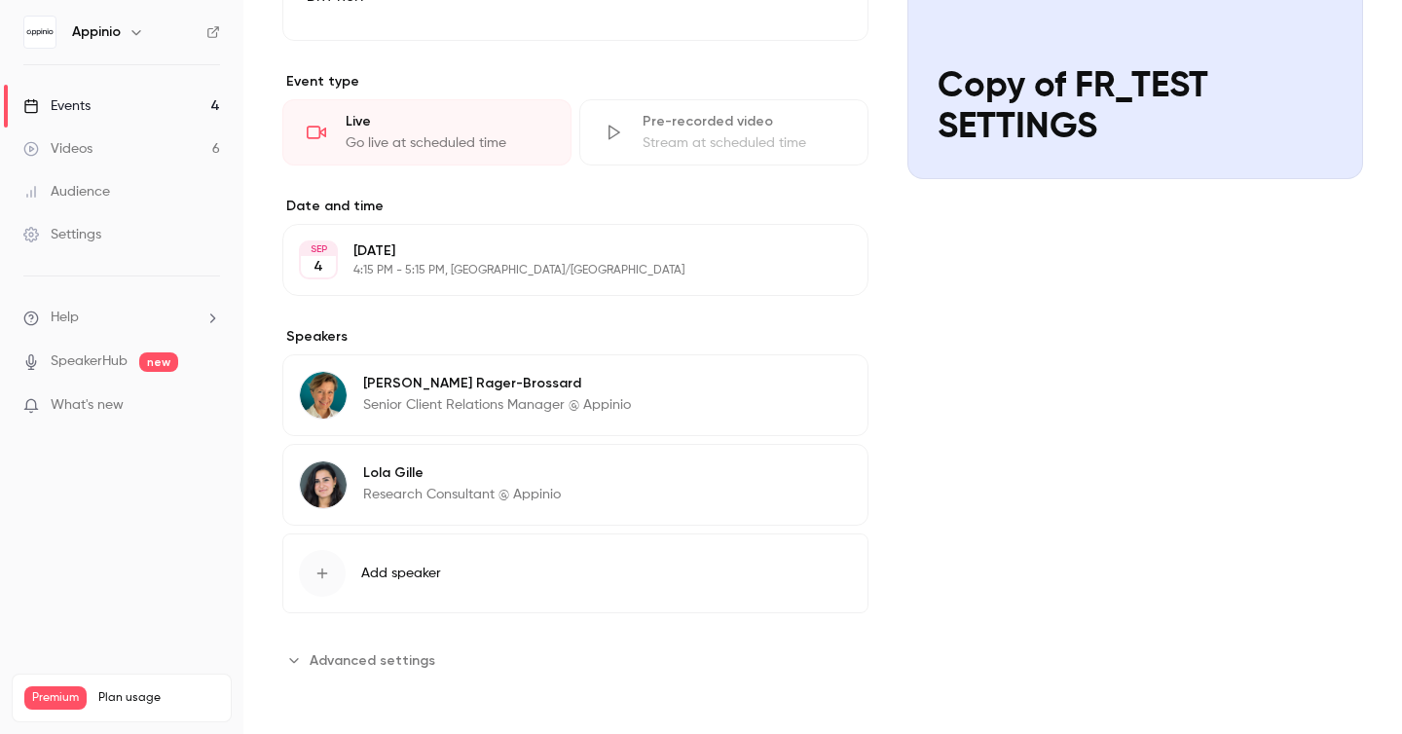
click at [391, 652] on span "Advanced settings" at bounding box center [373, 660] width 126 height 20
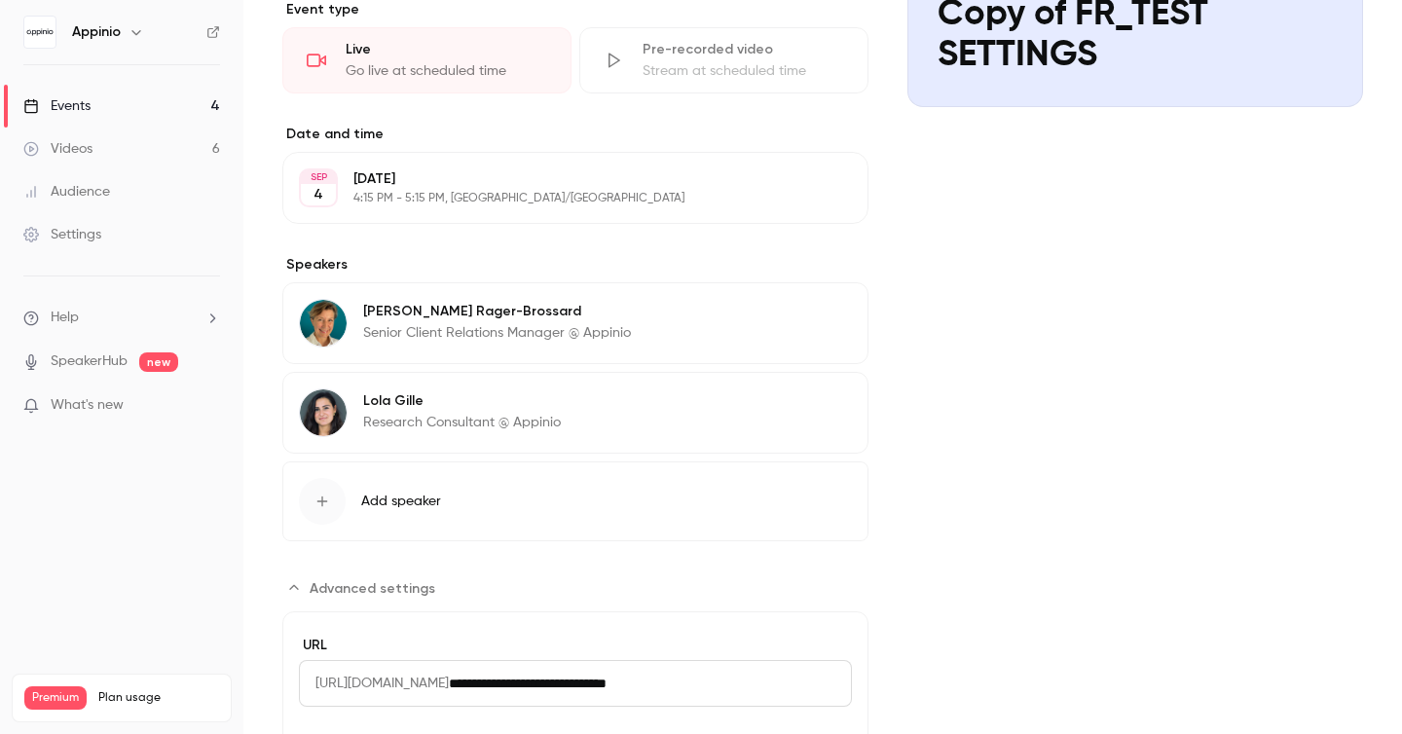
scroll to position [349, 0]
click at [133, 363] on p "SpeakerHub new" at bounding box center [100, 362] width 155 height 20
click at [87, 363] on link "SpeakerHub" at bounding box center [89, 362] width 77 height 20
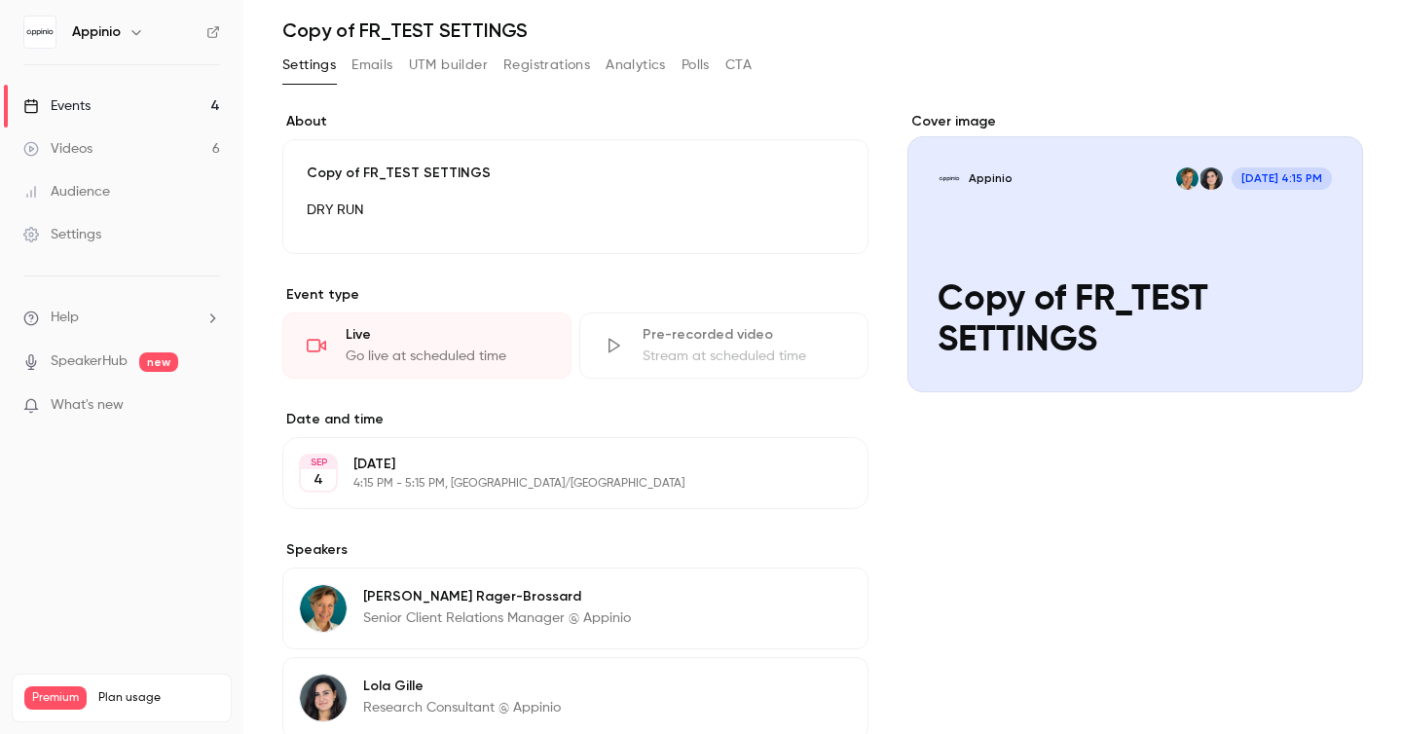
scroll to position [0, 0]
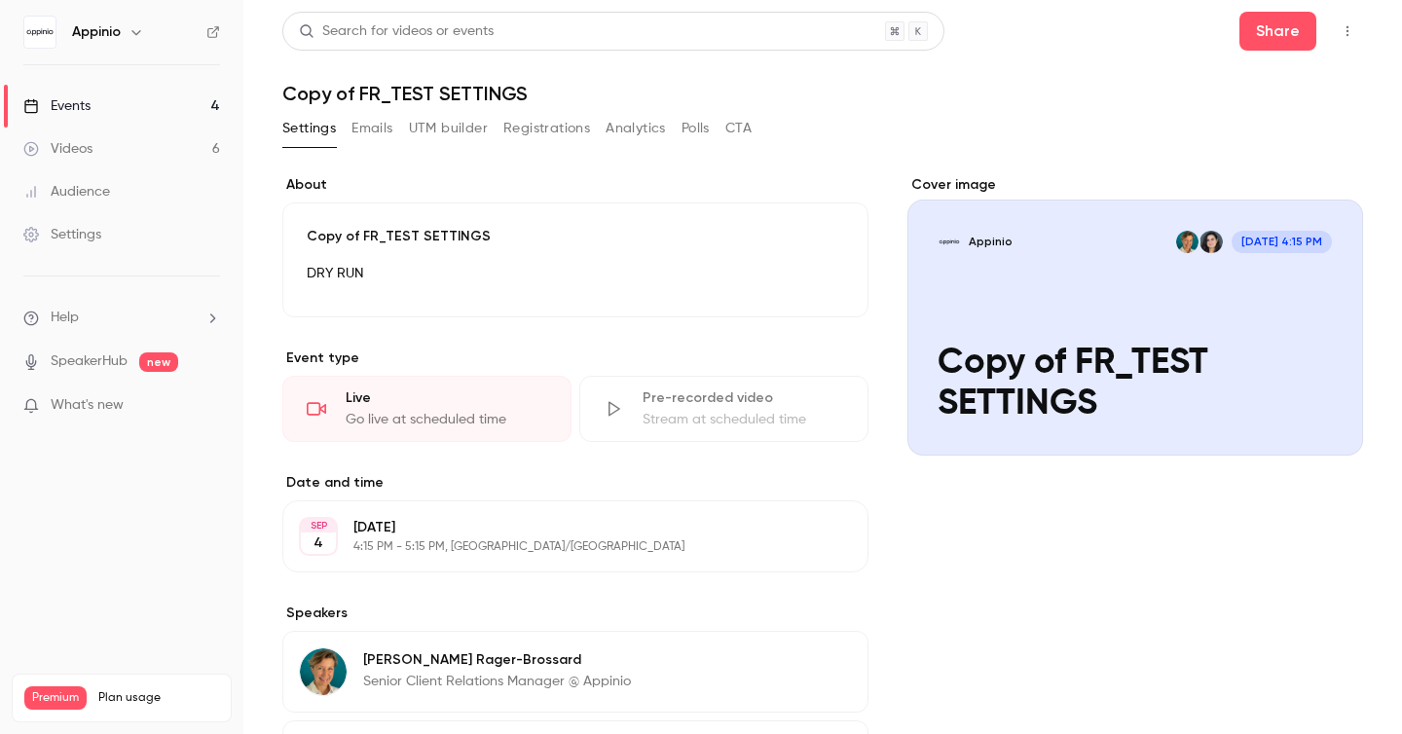
click at [690, 130] on button "Polls" at bounding box center [696, 128] width 28 height 31
